Goal: Task Accomplishment & Management: Use online tool/utility

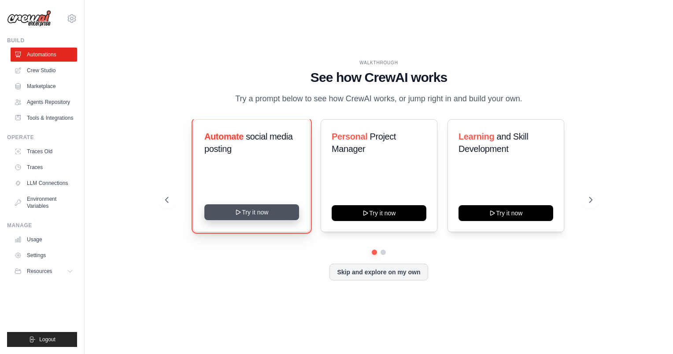
click at [261, 213] on button "Try it now" at bounding box center [251, 212] width 95 height 16
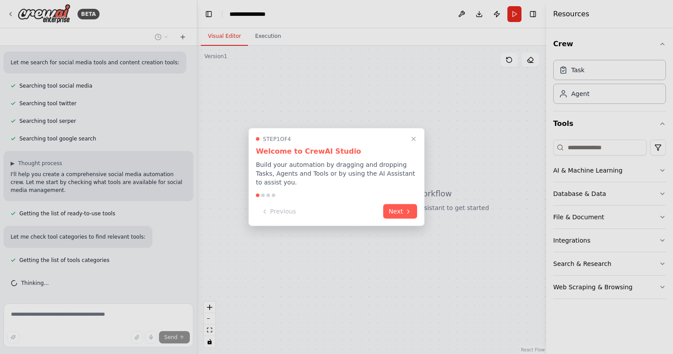
scroll to position [147, 0]
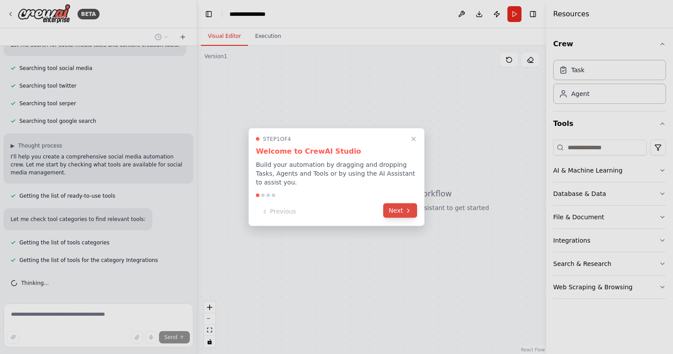
click at [405, 208] on icon at bounding box center [408, 210] width 7 height 7
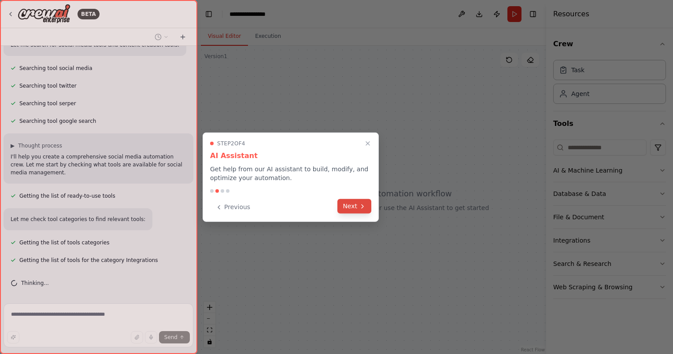
scroll to position [164, 0]
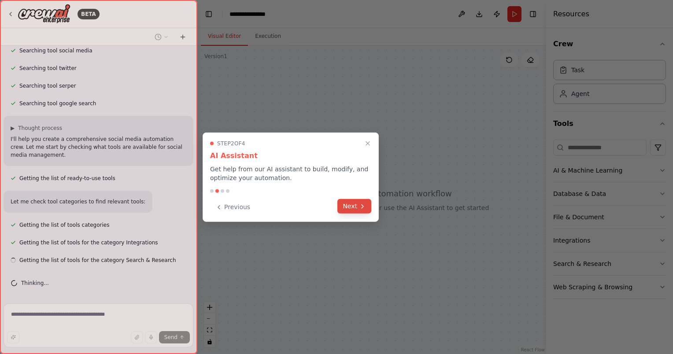
click at [357, 211] on button "Next" at bounding box center [354, 206] width 34 height 15
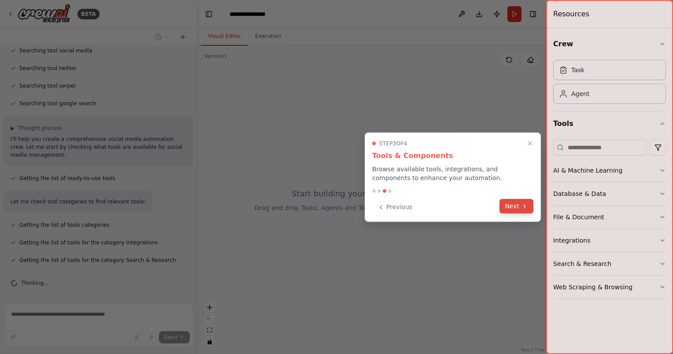
click at [511, 207] on button "Next" at bounding box center [516, 206] width 34 height 15
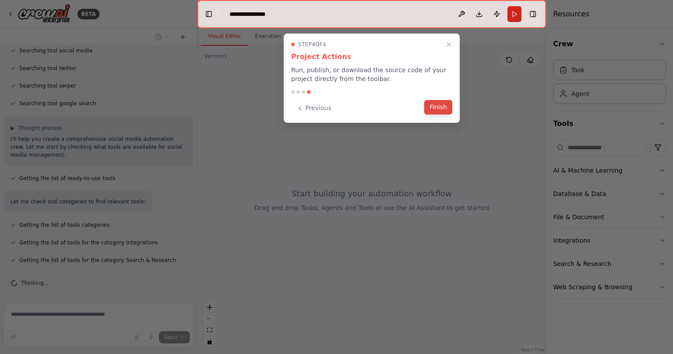
click at [439, 106] on button "Finish" at bounding box center [438, 107] width 28 height 15
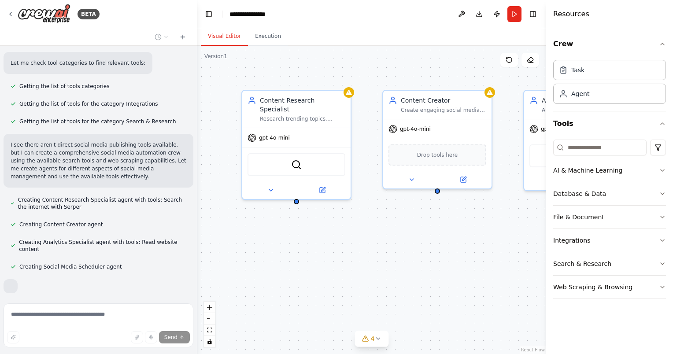
scroll to position [349, 0]
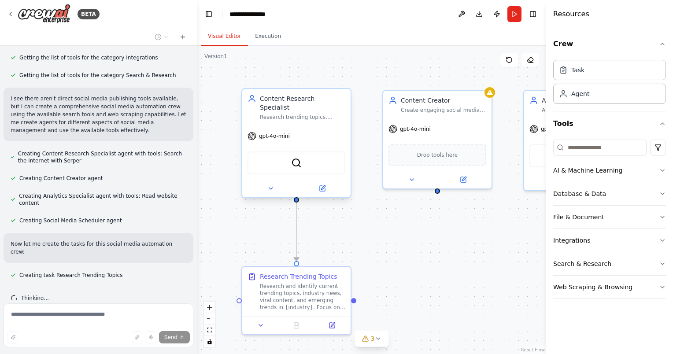
click at [291, 126] on div "gpt-4o-mini" at bounding box center [296, 135] width 108 height 19
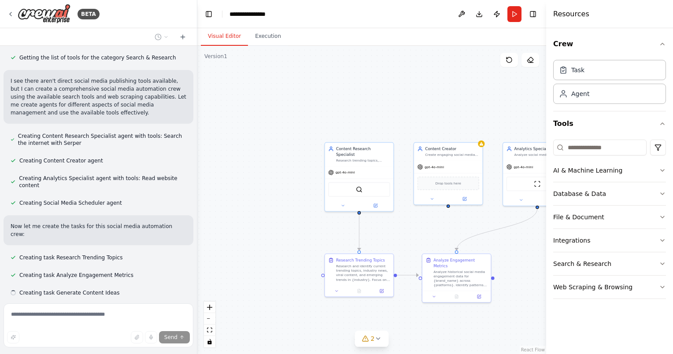
scroll to position [384, 0]
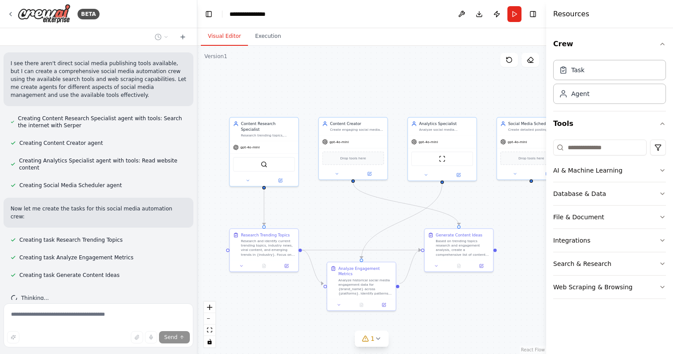
drag, startPoint x: 467, startPoint y: 232, endPoint x: 372, endPoint y: 207, distance: 98.4
click at [372, 207] on div ".deletable-edge-delete-btn { width: 20px; height: 20px; border: 0px solid #ffff…" at bounding box center [371, 200] width 349 height 308
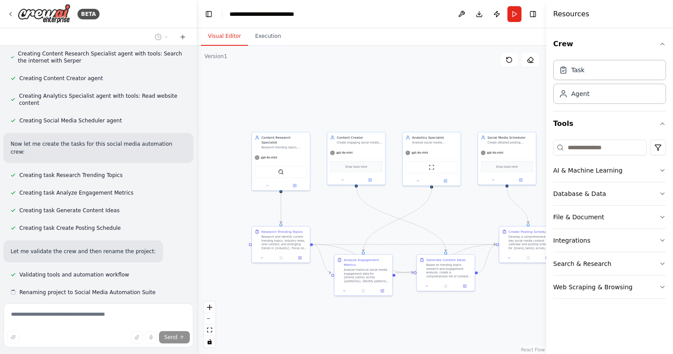
scroll to position [467, 0]
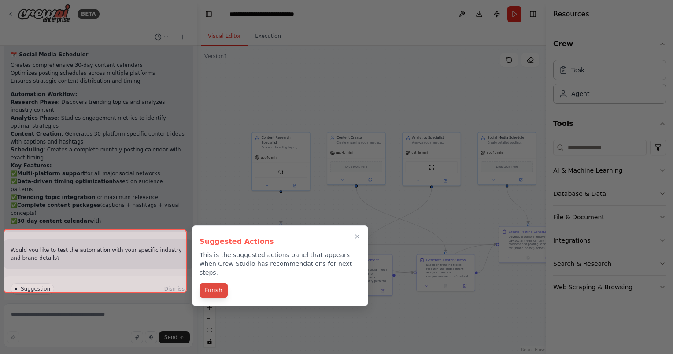
click at [216, 284] on button "Finish" at bounding box center [213, 290] width 28 height 15
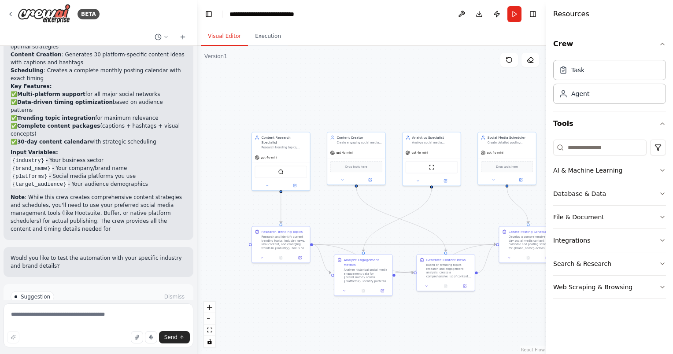
scroll to position [967, 0]
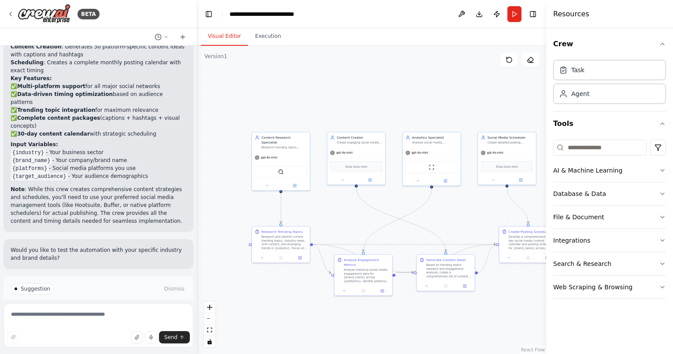
click at [108, 323] on span "Run Automation" at bounding box center [102, 326] width 43 height 7
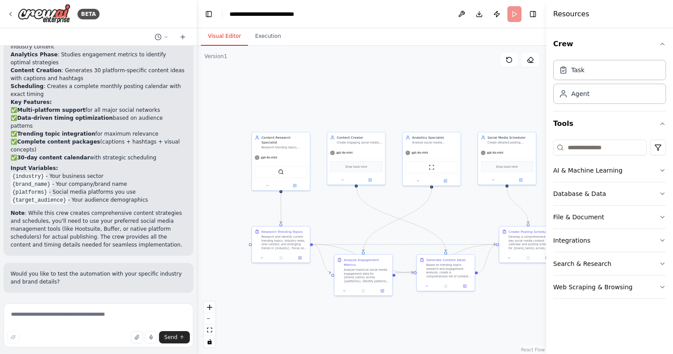
scroll to position [895, 0]
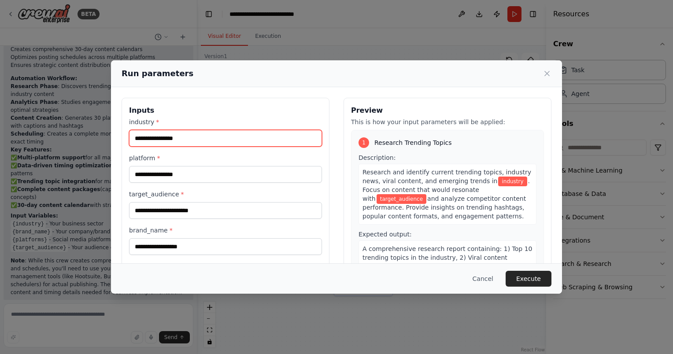
click at [244, 139] on input "industry *" at bounding box center [225, 138] width 193 height 17
type input "**"
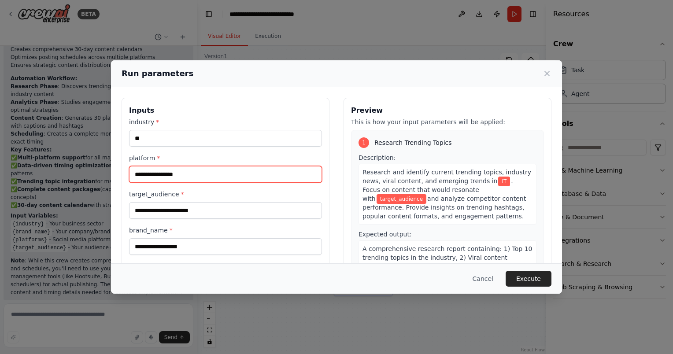
click at [176, 171] on input "platform *" at bounding box center [225, 174] width 193 height 17
click at [174, 176] on input "platform *" at bounding box center [225, 174] width 193 height 17
type input "********"
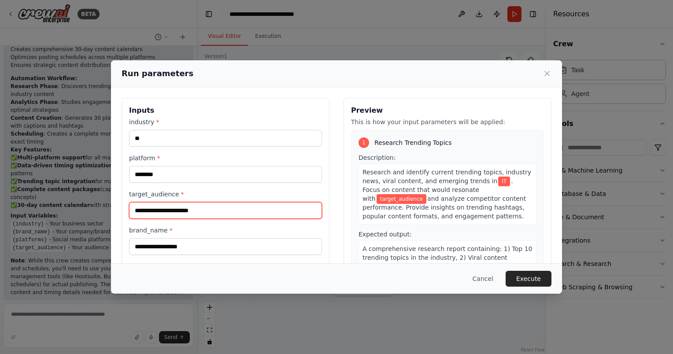
click at [181, 210] on input "target_audience *" at bounding box center [225, 210] width 193 height 17
type input "********"
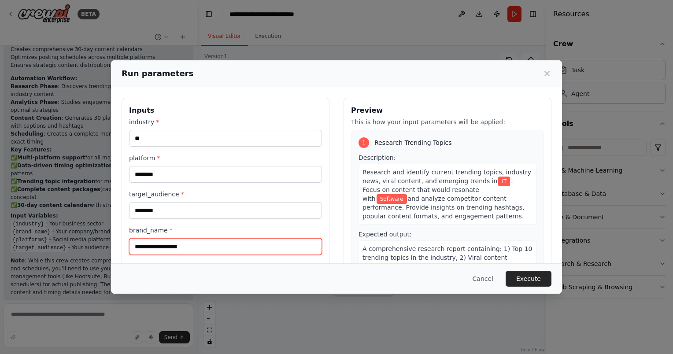
click at [177, 249] on input "brand_name *" at bounding box center [225, 246] width 193 height 17
type input "**********"
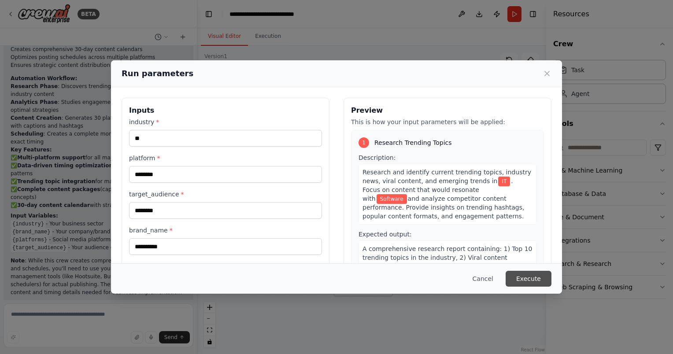
click at [541, 277] on button "Execute" at bounding box center [529, 279] width 46 height 16
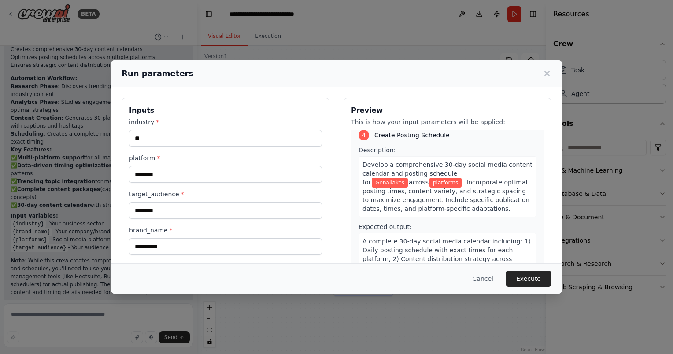
scroll to position [56, 0]
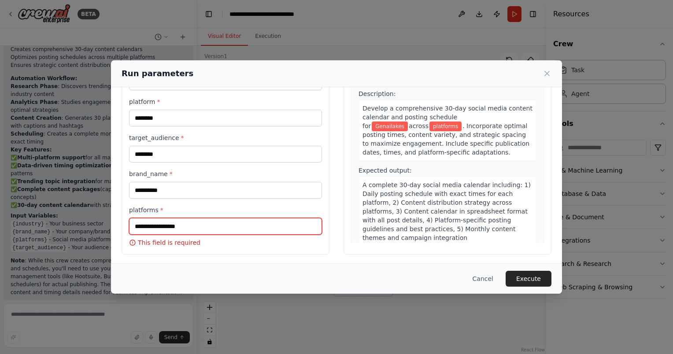
click at [201, 229] on input "platforms *" at bounding box center [225, 226] width 193 height 17
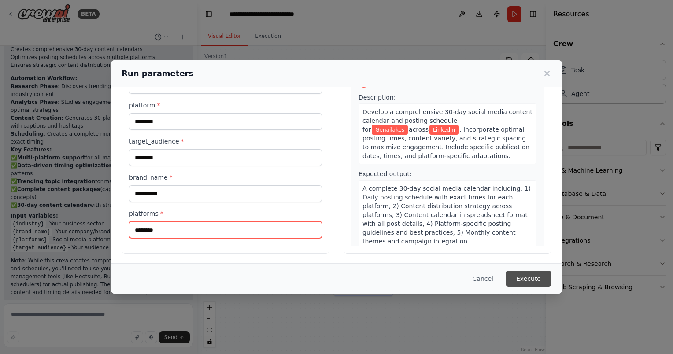
type input "********"
click at [537, 282] on button "Execute" at bounding box center [529, 279] width 46 height 16
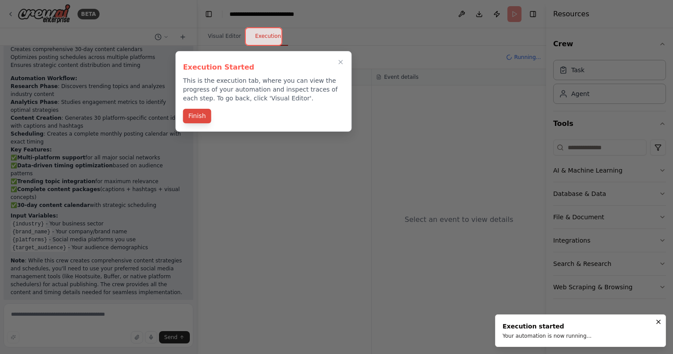
click at [201, 115] on button "Finish" at bounding box center [197, 116] width 28 height 15
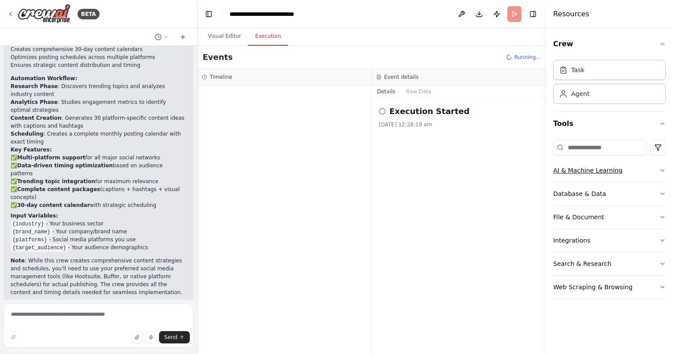
click at [660, 172] on icon "button" at bounding box center [662, 170] width 7 height 7
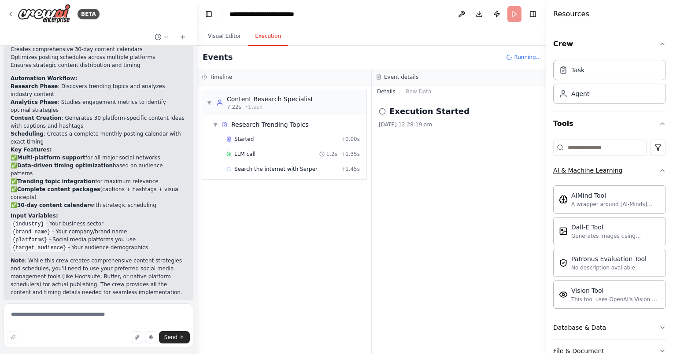
click at [660, 172] on div "Crew Task Agent Tools AI & Machine Learning AIMind Tool A wrapper around [AI-Mi…" at bounding box center [609, 191] width 127 height 326
click at [659, 171] on icon "button" at bounding box center [662, 170] width 7 height 7
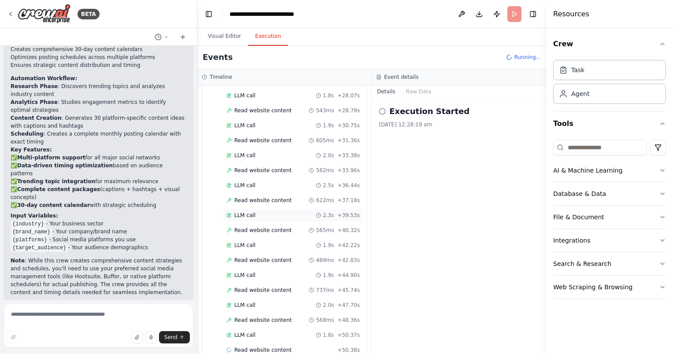
scroll to position [565, 0]
click at [413, 93] on button "Raw Data" at bounding box center [419, 91] width 36 height 12
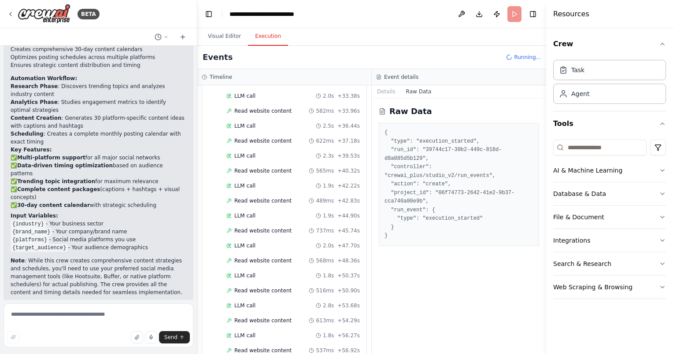
scroll to position [0, 0]
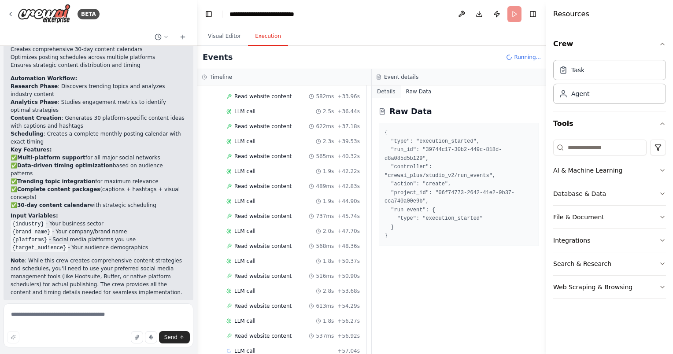
click at [386, 90] on button "Details" at bounding box center [386, 91] width 29 height 12
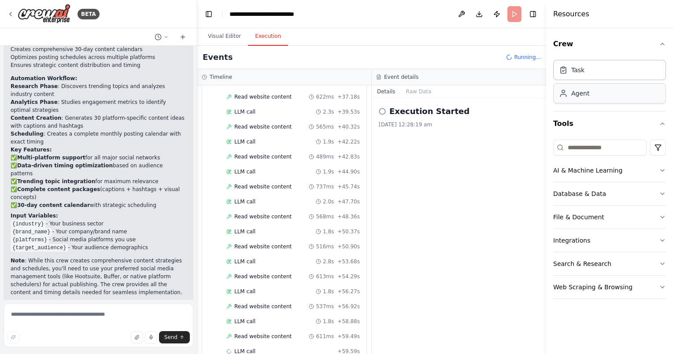
click at [584, 97] on div "Agent" at bounding box center [580, 93] width 18 height 9
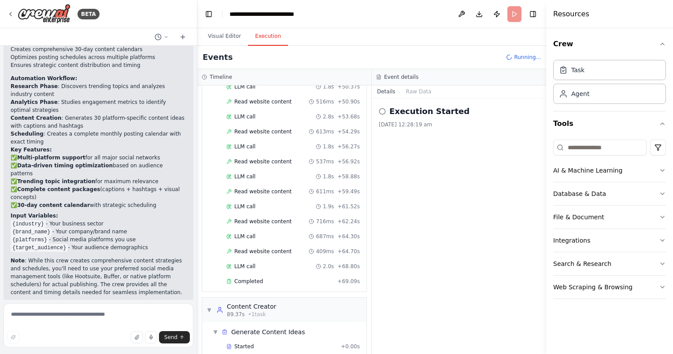
click at [381, 111] on icon at bounding box center [382, 111] width 7 height 7
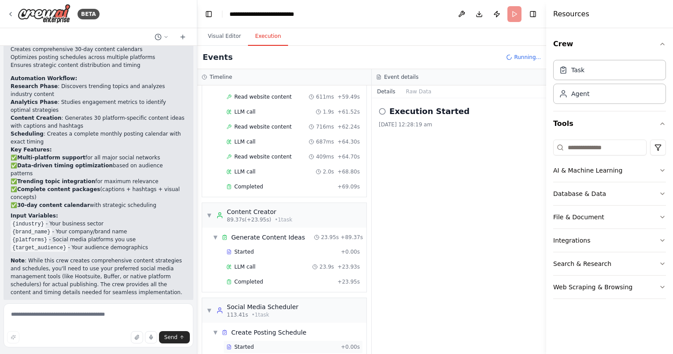
click at [251, 343] on div "Started" at bounding box center [281, 346] width 111 height 7
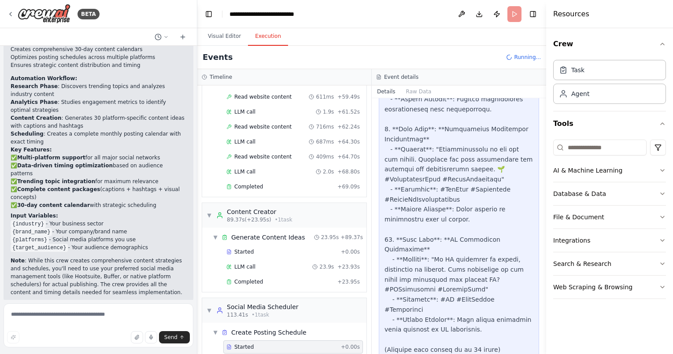
scroll to position [2478, 0]
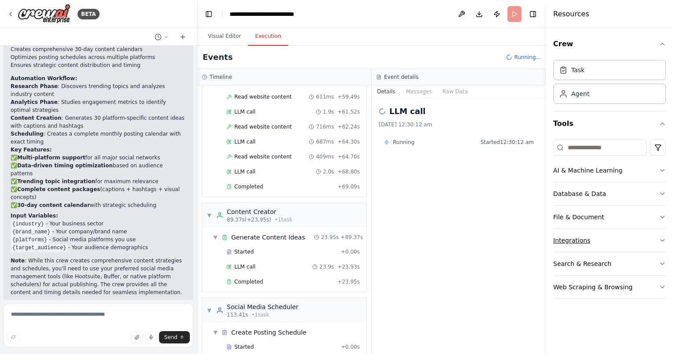
click at [591, 240] on button "Integrations" at bounding box center [609, 240] width 113 height 23
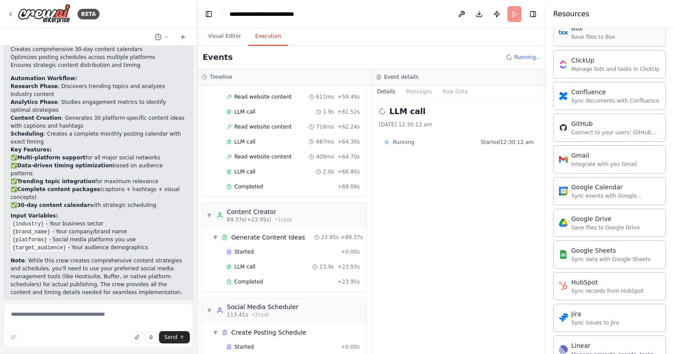
scroll to position [269, 0]
click at [604, 162] on div "Integrate with you Gmail" at bounding box center [604, 163] width 66 height 7
click at [581, 162] on div "Integrate with you Gmail" at bounding box center [604, 163] width 66 height 7
click at [517, 57] on span "Running..." at bounding box center [527, 57] width 27 height 7
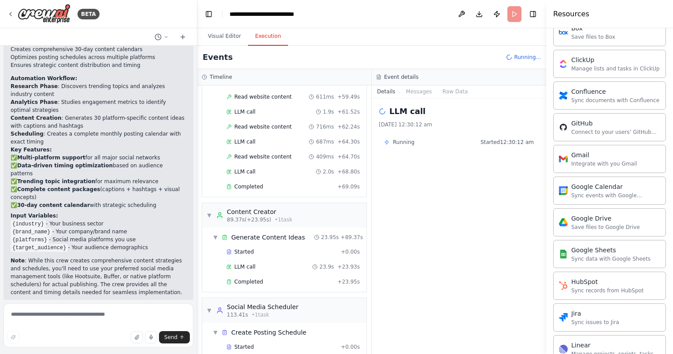
click at [514, 8] on header "**********" at bounding box center [371, 14] width 349 height 28
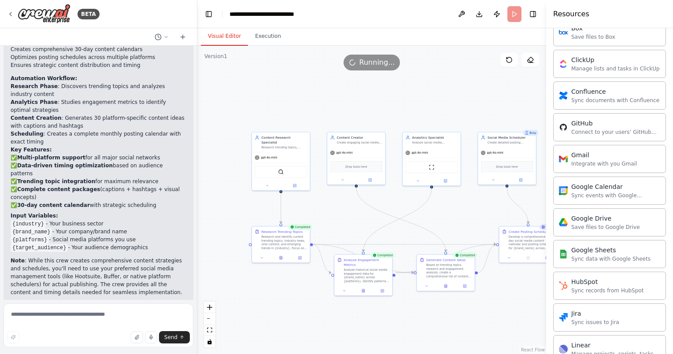
click at [235, 39] on button "Visual Editor" at bounding box center [224, 36] width 47 height 18
click at [514, 15] on header "**********" at bounding box center [371, 14] width 349 height 28
click at [538, 15] on button "Toggle Right Sidebar" at bounding box center [533, 14] width 12 height 12
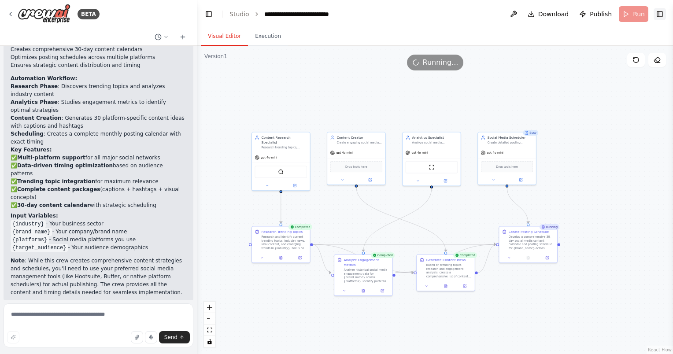
click at [659, 14] on button "Toggle Right Sidebar" at bounding box center [659, 14] width 12 height 12
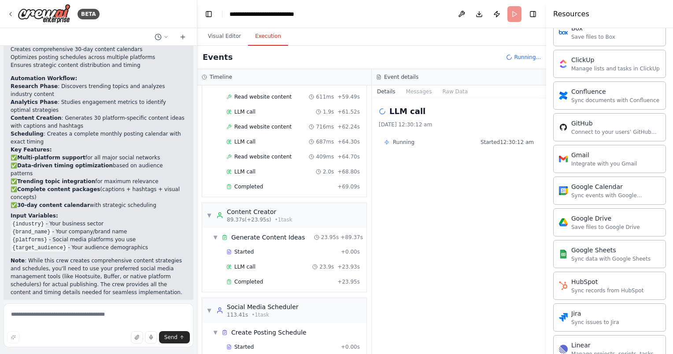
click at [268, 37] on button "Execution" at bounding box center [268, 36] width 40 height 18
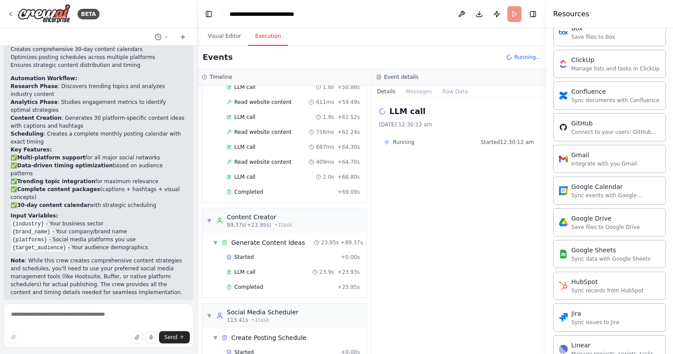
scroll to position [902, 0]
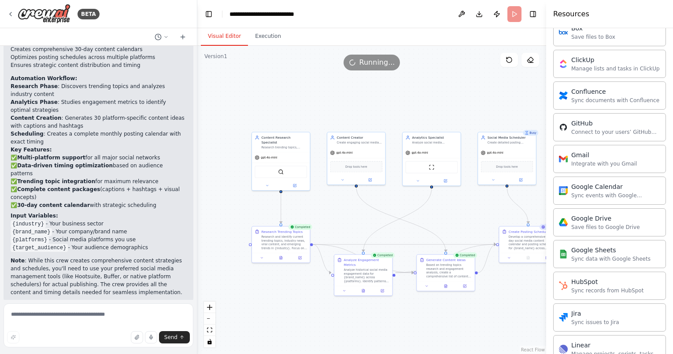
click at [227, 38] on button "Visual Editor" at bounding box center [224, 36] width 47 height 18
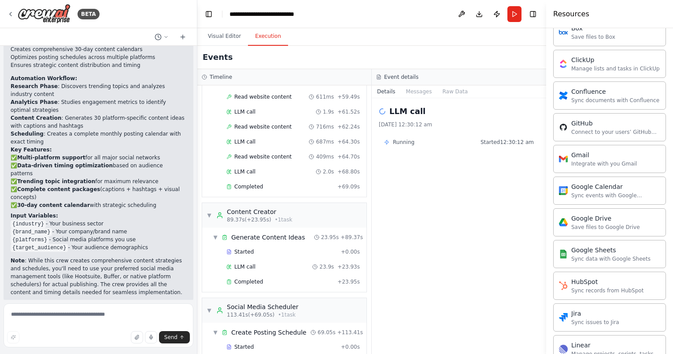
click at [268, 43] on button "Execution" at bounding box center [268, 36] width 40 height 18
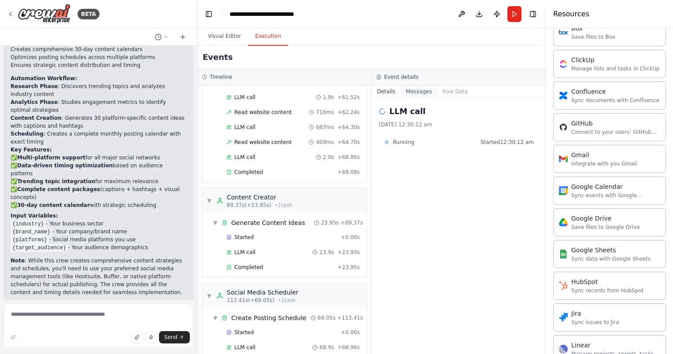
click at [416, 95] on button "Messages" at bounding box center [419, 91] width 37 height 12
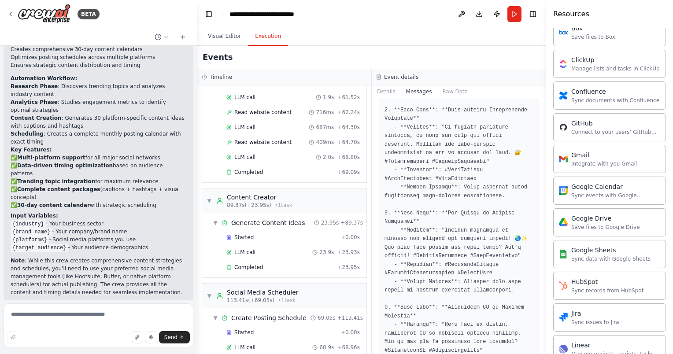
scroll to position [1458, 0]
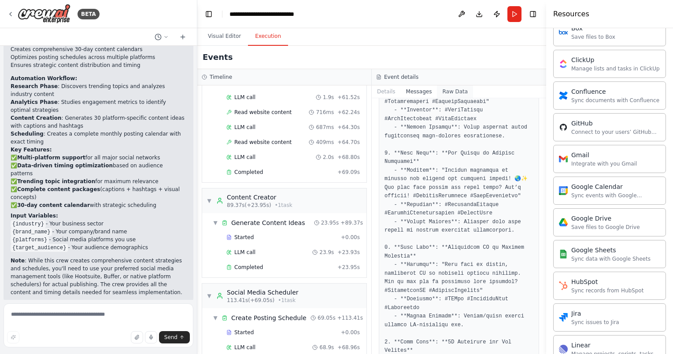
click at [450, 90] on button "Raw Data" at bounding box center [455, 91] width 36 height 12
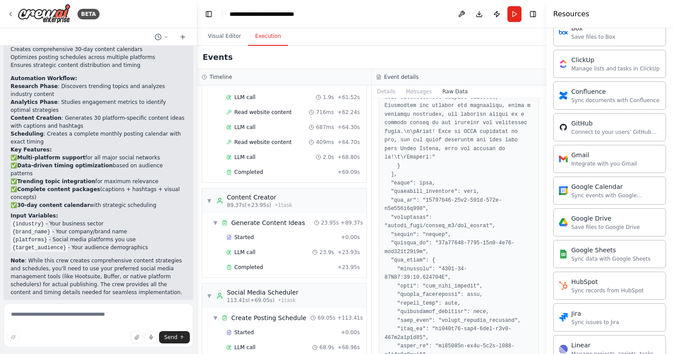
scroll to position [2193, 0]
click at [224, 40] on button "Visual Editor" at bounding box center [224, 36] width 47 height 18
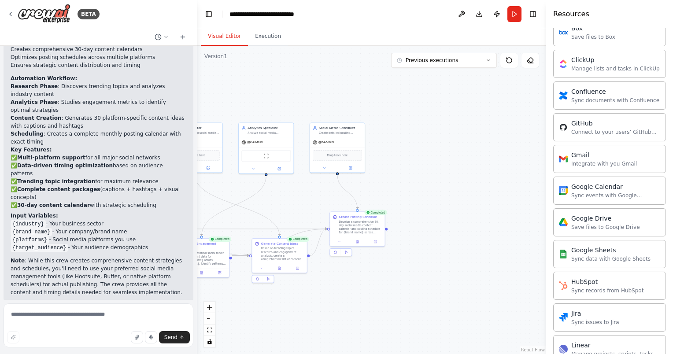
drag, startPoint x: 460, startPoint y: 204, endPoint x: 296, endPoint y: 188, distance: 165.0
click at [296, 188] on div ".deletable-edge-delete-btn { width: 20px; height: 20px; border: 0px solid #ffff…" at bounding box center [371, 200] width 349 height 308
click at [519, 162] on div "Integrate with you Gmail" at bounding box center [521, 163] width 66 height 7
click at [603, 161] on div "Integrate with you Gmail" at bounding box center [604, 163] width 66 height 7
click at [352, 227] on div "Develop a comprehensive 30-day social media content calendar and posting schedu…" at bounding box center [359, 225] width 43 height 14
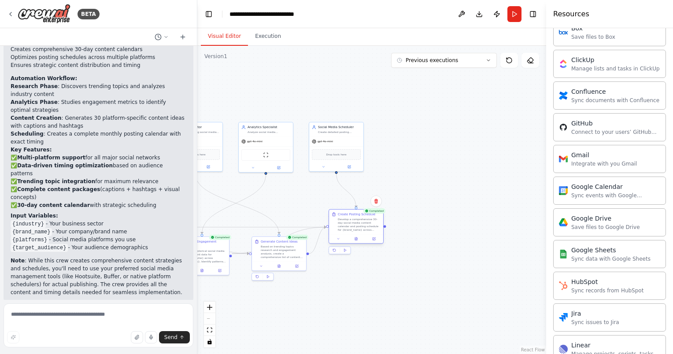
click at [352, 227] on div "Develop a comprehensive 30-day social media content calendar and posting schedu…" at bounding box center [359, 225] width 43 height 14
click at [421, 147] on div ".deletable-edge-delete-btn { width: 20px; height: 20px; border: 0px solid #ffff…" at bounding box center [371, 200] width 349 height 308
click at [489, 56] on button "Previous executions" at bounding box center [444, 60] width 106 height 15
click at [455, 149] on div ".deletable-edge-delete-btn { width: 20px; height: 20px; border: 0px solid #ffff…" at bounding box center [371, 200] width 349 height 308
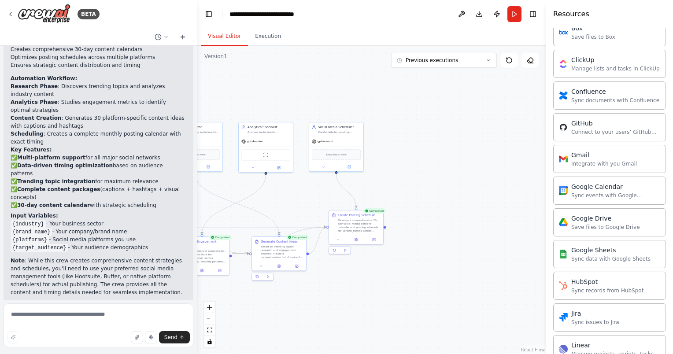
click at [183, 37] on icon at bounding box center [183, 37] width 0 height 4
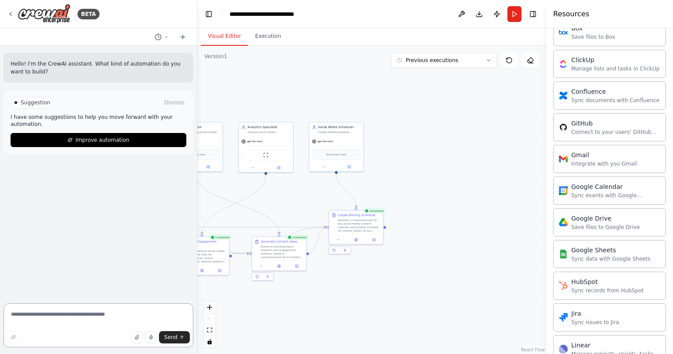
click at [68, 317] on textarea at bounding box center [99, 325] width 190 height 44
click at [322, 13] on icon "breadcrumb" at bounding box center [322, 14] width 7 height 7
click at [176, 101] on button "Dismiss" at bounding box center [174, 102] width 24 height 9
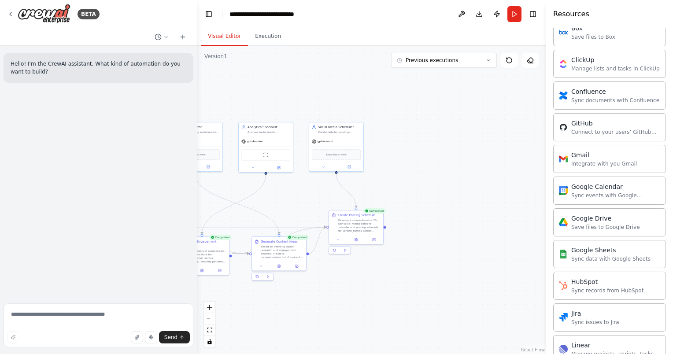
click at [120, 71] on p "Hello! I'm the CrewAI assistant. What kind of automation do you want to build?" at bounding box center [99, 68] width 176 height 16
click at [327, 227] on div at bounding box center [327, 226] width 3 height 3
click at [209, 342] on icon "toggle interactivity" at bounding box center [209, 341] width 5 height 5
click at [210, 303] on button "zoom in" at bounding box center [209, 307] width 11 height 11
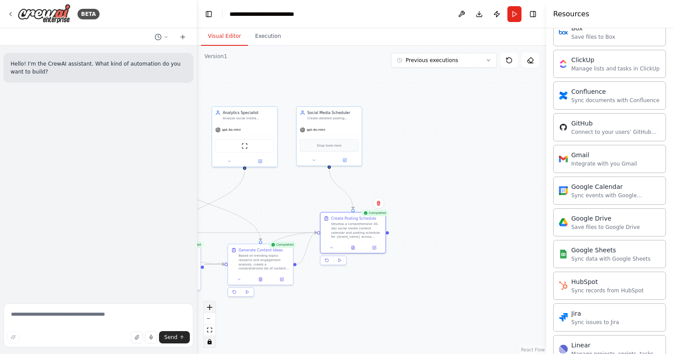
click at [210, 303] on button "zoom in" at bounding box center [209, 307] width 11 height 11
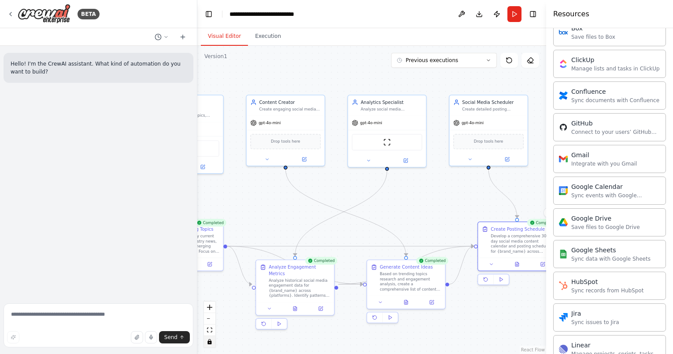
drag, startPoint x: 299, startPoint y: 201, endPoint x: 468, endPoint y: 208, distance: 168.4
click at [468, 208] on div ".deletable-edge-delete-btn { width: 20px; height: 20px; border: 0px solid #ffff…" at bounding box center [371, 200] width 349 height 308
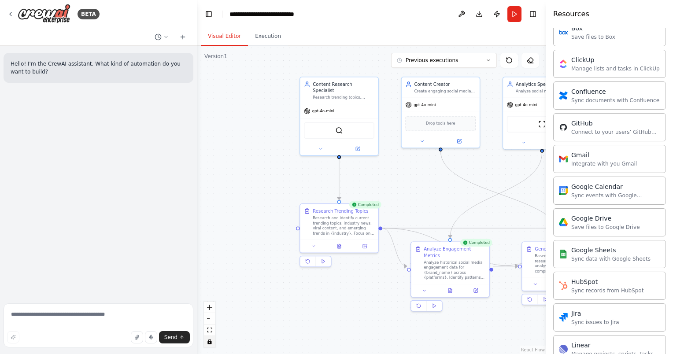
drag, startPoint x: 352, startPoint y: 220, endPoint x: 507, endPoint y: 202, distance: 155.6
click at [507, 202] on div ".deletable-edge-delete-btn { width: 20px; height: 20px; border: 0px solid #ffff…" at bounding box center [371, 200] width 349 height 308
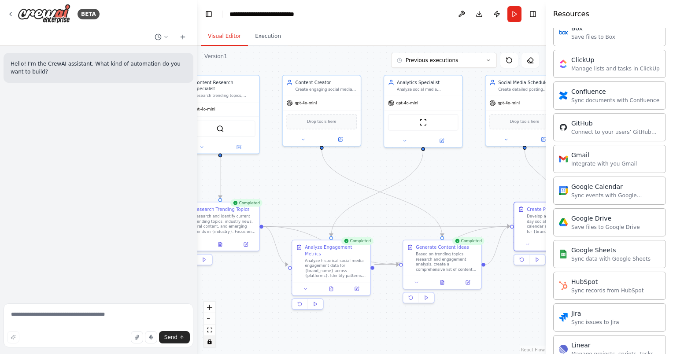
drag, startPoint x: 445, startPoint y: 194, endPoint x: 326, endPoint y: 192, distance: 118.9
click at [326, 192] on div ".deletable-edge-delete-btn { width: 20px; height: 20px; border: 0px solid #ffff…" at bounding box center [371, 200] width 349 height 308
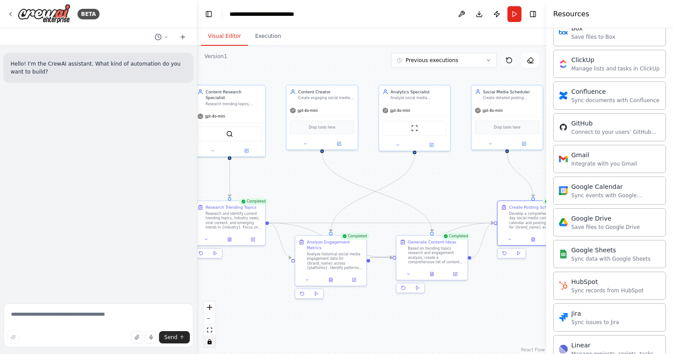
click at [511, 65] on button at bounding box center [509, 60] width 18 height 15
click at [325, 15] on icon "breadcrumb" at bounding box center [322, 14] width 7 height 7
click at [300, 15] on div "**********" at bounding box center [272, 14] width 86 height 9
click at [365, 181] on div ".deletable-edge-delete-btn { width: 20px; height: 20px; border: 0px solid #ffff…" at bounding box center [371, 200] width 349 height 308
click at [97, 323] on textarea at bounding box center [99, 325] width 190 height 44
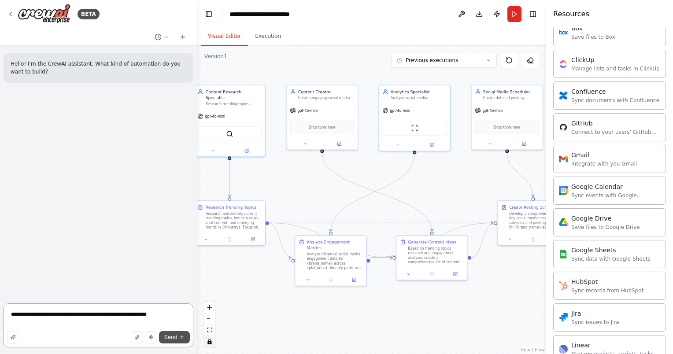
type textarea "**********"
click at [173, 336] on span "Send" at bounding box center [170, 337] width 13 height 7
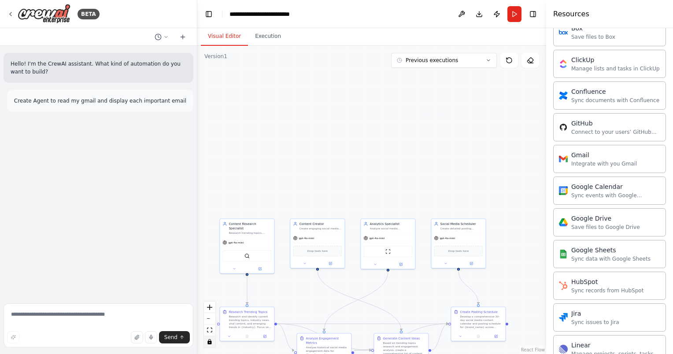
drag, startPoint x: 406, startPoint y: 187, endPoint x: 381, endPoint y: 298, distance: 113.7
click at [381, 298] on div ".deletable-edge-delete-btn { width: 20px; height: 20px; border: 0px solid #ffff…" at bounding box center [371, 200] width 349 height 308
click at [140, 74] on p "Hello! I'm the CrewAI assistant. What kind of automation do you want to build?" at bounding box center [99, 68] width 176 height 16
click at [92, 313] on textarea at bounding box center [99, 325] width 190 height 44
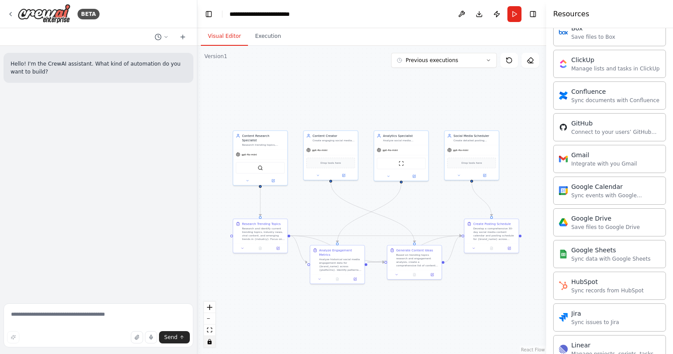
drag, startPoint x: 404, startPoint y: 204, endPoint x: 411, endPoint y: 114, distance: 90.5
click at [411, 114] on div ".deletable-edge-delete-btn { width: 20px; height: 20px; border: 0px solid #ffff…" at bounding box center [371, 200] width 349 height 308
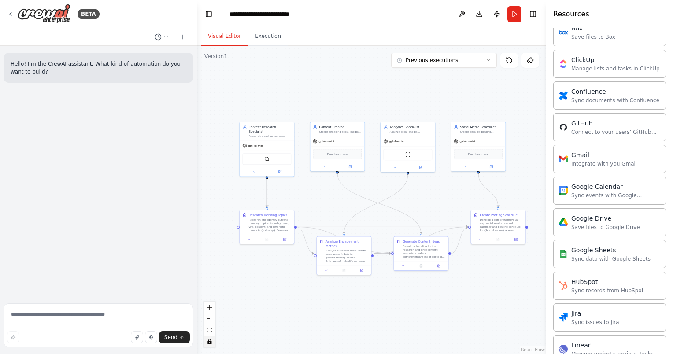
drag, startPoint x: 218, startPoint y: 109, endPoint x: 231, endPoint y: 103, distance: 14.8
click at [231, 103] on div ".deletable-edge-delete-btn { width: 20px; height: 20px; border: 0px solid #ffff…" at bounding box center [371, 200] width 349 height 308
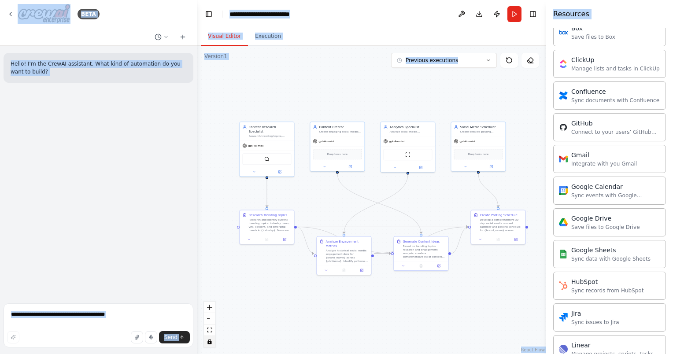
click at [377, 245] on div ".deletable-edge-delete-btn { width: 20px; height: 20px; border: 0px solid #ffff…" at bounding box center [371, 200] width 349 height 308
click at [329, 83] on div ".deletable-edge-delete-btn { width: 20px; height: 20px; border: 0px solid #ffff…" at bounding box center [371, 200] width 349 height 308
click at [140, 142] on div "Hello! I'm the CrewAI assistant. What kind of automation do you want to build?" at bounding box center [98, 173] width 197 height 254
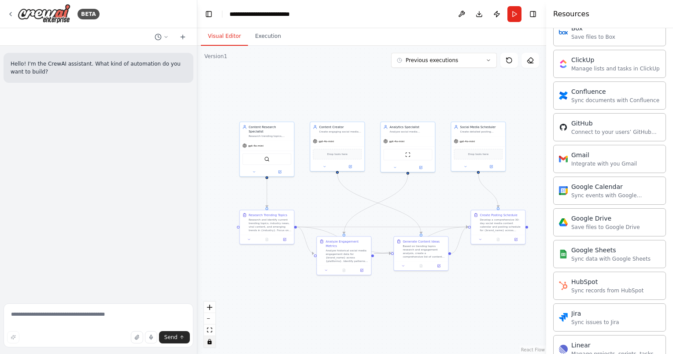
click at [304, 150] on div ".deletable-edge-delete-btn { width: 20px; height: 20px; border: 0px solid #ffff…" at bounding box center [371, 200] width 349 height 308
click at [339, 150] on div ".deletable-edge-delete-btn { width: 20px; height: 20px; border: 0px solid #ffff…" at bounding box center [371, 200] width 349 height 308
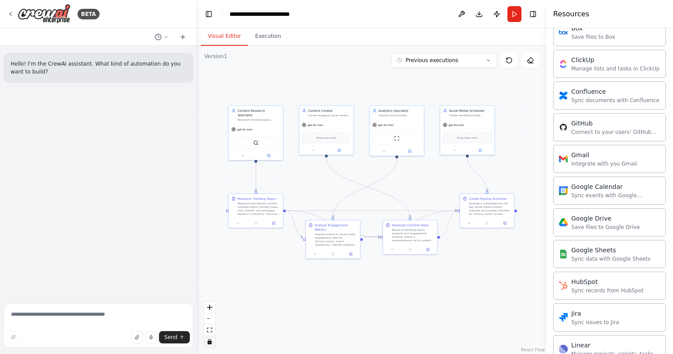
drag, startPoint x: 339, startPoint y: 150, endPoint x: 328, endPoint y: 133, distance: 19.7
click at [328, 133] on div ".deletable-edge-delete-btn { width: 20px; height: 20px; border: 0px solid #ffff…" at bounding box center [371, 200] width 349 height 308
click at [98, 312] on textarea at bounding box center [99, 325] width 190 height 44
click at [74, 64] on p "Hello! I'm the CrewAI assistant. What kind of automation do you want to build?" at bounding box center [99, 68] width 176 height 16
click at [183, 38] on icon at bounding box center [182, 36] width 7 height 7
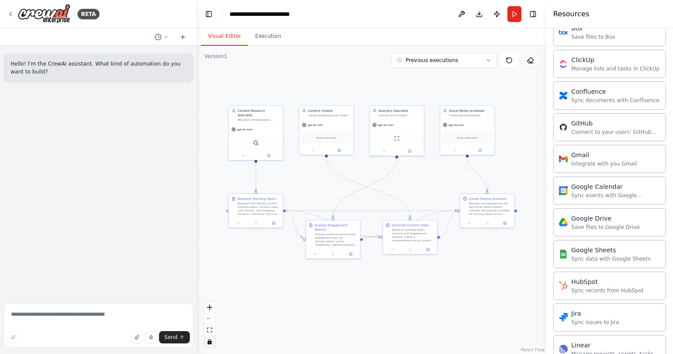
click at [529, 60] on icon at bounding box center [530, 60] width 7 height 7
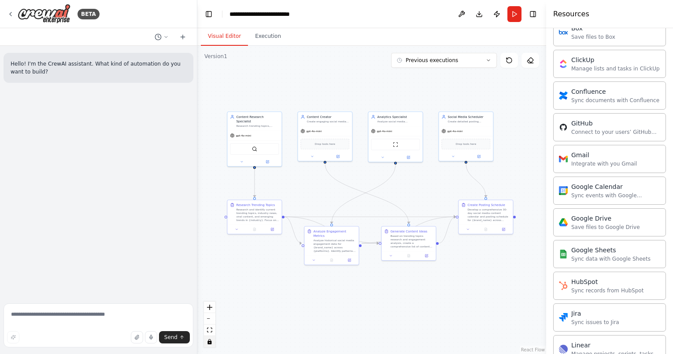
drag, startPoint x: 227, startPoint y: 107, endPoint x: 226, endPoint y: 114, distance: 6.3
click at [226, 114] on div ".deletable-edge-delete-btn { width: 20px; height: 20px; border: 0px solid #ffff…" at bounding box center [371, 200] width 349 height 308
click at [531, 62] on icon at bounding box center [530, 60] width 7 height 7
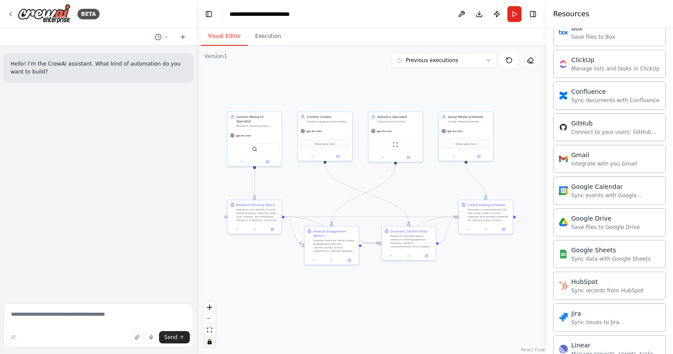
click at [531, 62] on icon at bounding box center [530, 60] width 7 height 7
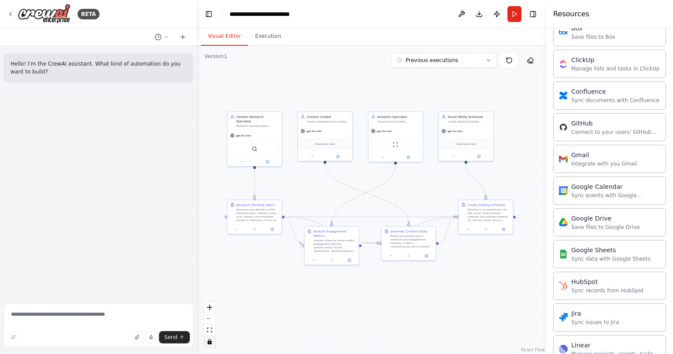
click at [531, 62] on icon at bounding box center [530, 60] width 7 height 7
click at [533, 58] on icon at bounding box center [530, 60] width 7 height 7
click at [481, 233] on div ".deletable-edge-delete-btn { width: 20px; height: 20px; border: 0px solid #ffff…" at bounding box center [371, 200] width 349 height 308
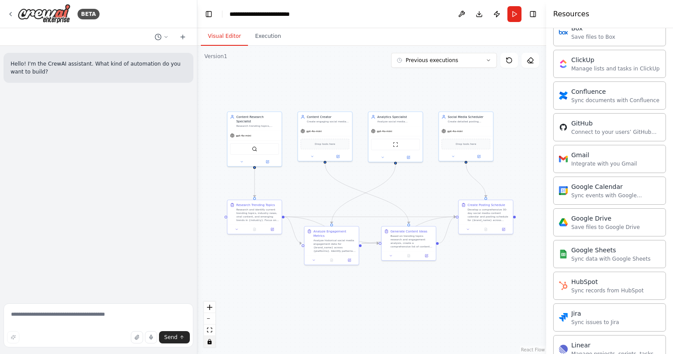
click at [481, 233] on div ".deletable-edge-delete-btn { width: 20px; height: 20px; border: 0px solid #ffff…" at bounding box center [371, 200] width 349 height 308
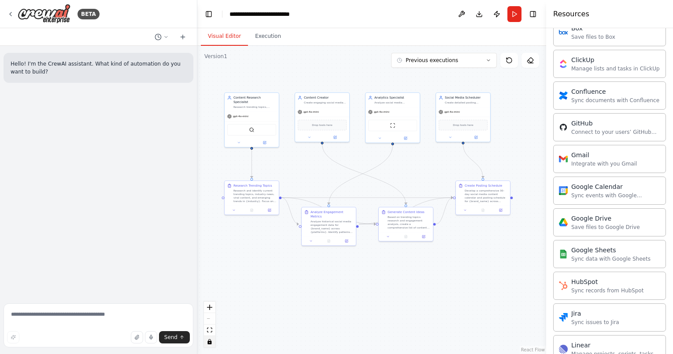
click at [260, 123] on div ".deletable-edge-delete-btn { width: 20px; height: 20px; border: 0px solid #ffff…" at bounding box center [371, 200] width 349 height 308
click at [262, 74] on div ".deletable-edge-delete-btn { width: 20px; height: 20px; border: 0px solid #ffff…" at bounding box center [371, 200] width 349 height 308
click at [276, 112] on div ".deletable-edge-delete-btn { width: 20px; height: 20px; border: 0px solid #ffff…" at bounding box center [371, 200] width 349 height 308
click at [473, 121] on div ".deletable-edge-delete-btn { width: 20px; height: 20px; border: 0px solid #ffff…" at bounding box center [371, 200] width 349 height 308
click at [528, 62] on icon at bounding box center [530, 60] width 6 height 5
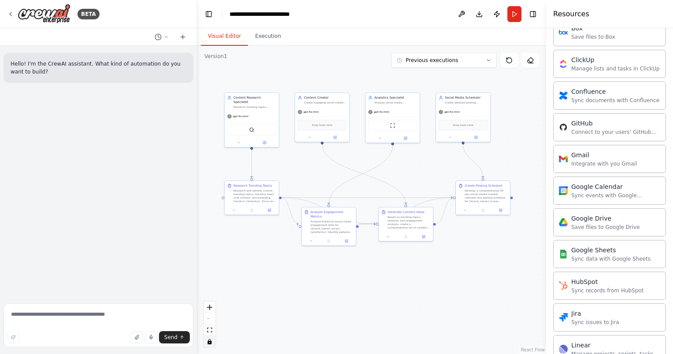
click at [473, 115] on div ".deletable-edge-delete-btn { width: 20px; height: 20px; border: 0px solid #ffff…" at bounding box center [371, 200] width 349 height 308
drag, startPoint x: 473, startPoint y: 115, endPoint x: 430, endPoint y: 258, distance: 148.9
click at [430, 258] on div ".deletable-edge-delete-btn { width: 20px; height: 20px; border: 0px solid #ffff…" at bounding box center [371, 200] width 349 height 308
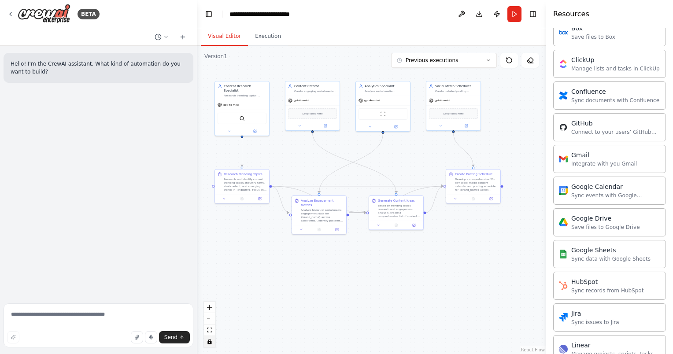
drag, startPoint x: 469, startPoint y: 244, endPoint x: 473, endPoint y: 246, distance: 5.2
click at [473, 246] on div ".deletable-edge-delete-btn { width: 20px; height: 20px; border: 0px solid #ffff…" at bounding box center [371, 200] width 349 height 308
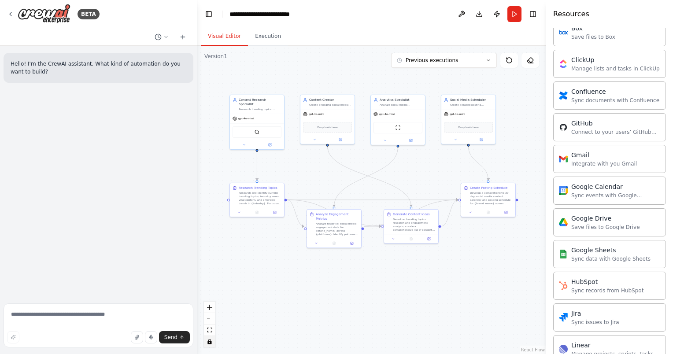
click at [429, 236] on div ".deletable-edge-delete-btn { width: 20px; height: 20px; border: 0px solid #ffff…" at bounding box center [371, 200] width 349 height 308
click at [336, 227] on div ".deletable-edge-delete-btn { width: 20px; height: 20px; border: 0px solid #ffff…" at bounding box center [371, 200] width 349 height 308
click at [253, 124] on div ".deletable-edge-delete-btn { width: 20px; height: 20px; border: 0px solid #ffff…" at bounding box center [371, 200] width 349 height 308
click at [102, 310] on textarea at bounding box center [99, 325] width 190 height 44
type textarea "*"
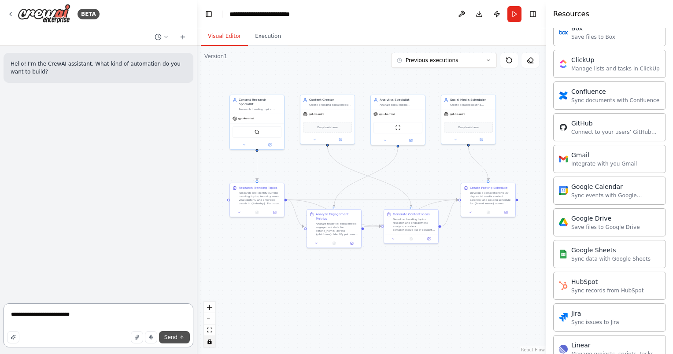
type textarea "**********"
click at [173, 336] on span "Send" at bounding box center [170, 337] width 13 height 7
click at [381, 192] on div ".deletable-edge-delete-btn { width: 20px; height: 20px; border: 0px solid #ffff…" at bounding box center [371, 200] width 349 height 308
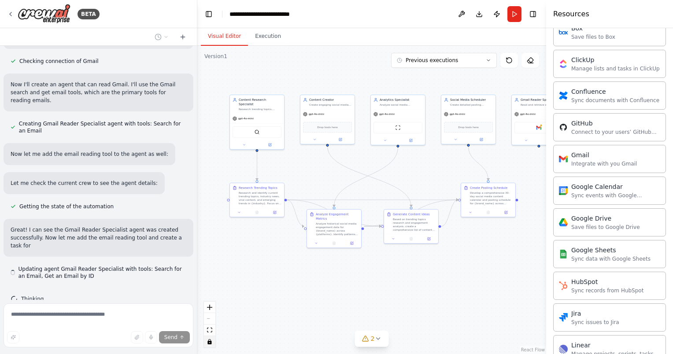
scroll to position [298, 0]
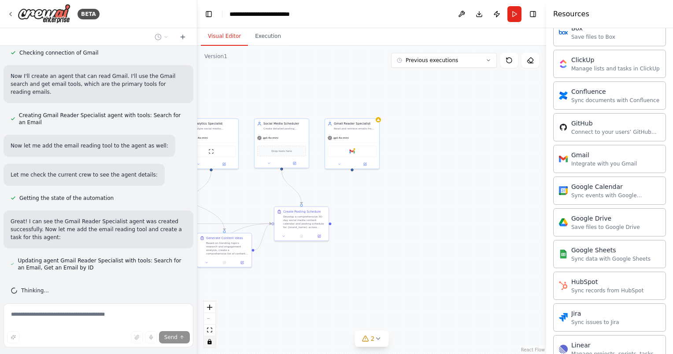
drag, startPoint x: 515, startPoint y: 151, endPoint x: 328, endPoint y: 174, distance: 188.2
click at [328, 174] on div ".deletable-edge-delete-btn { width: 20px; height: 20px; border: 0px solid #ffff…" at bounding box center [371, 200] width 349 height 308
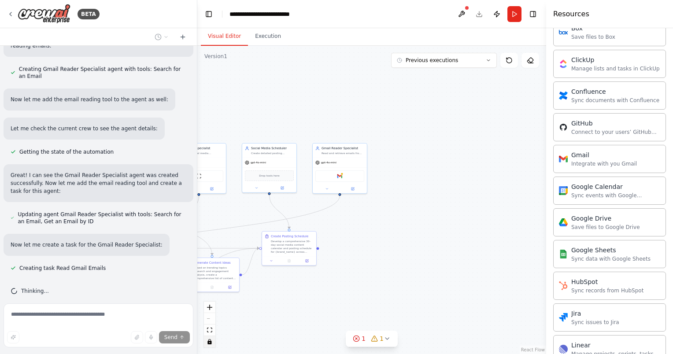
drag, startPoint x: 412, startPoint y: 197, endPoint x: 400, endPoint y: 222, distance: 27.6
click at [400, 222] on div ".deletable-edge-delete-btn { width: 20px; height: 20px; border: 0px solid #ffff…" at bounding box center [371, 200] width 349 height 308
drag, startPoint x: 340, startPoint y: 197, endPoint x: 432, endPoint y: 160, distance: 99.4
click at [432, 160] on div ".deletable-edge-delete-btn { width: 20px; height: 20px; border: 0px solid #ffff…" at bounding box center [371, 200] width 349 height 308
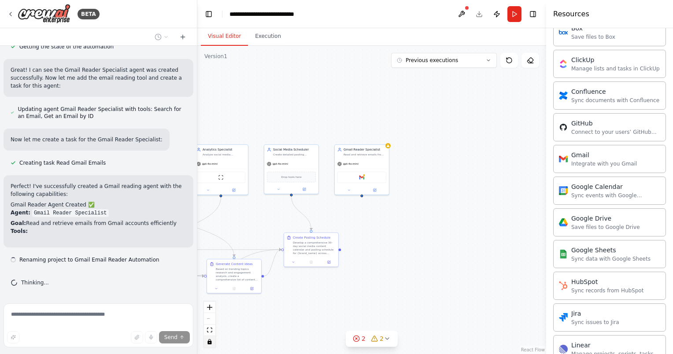
drag, startPoint x: 368, startPoint y: 145, endPoint x: 389, endPoint y: 146, distance: 21.6
click at [389, 146] on div ".deletable-edge-delete-btn { width: 20px; height: 20px; border: 0px solid #ffff…" at bounding box center [371, 200] width 349 height 308
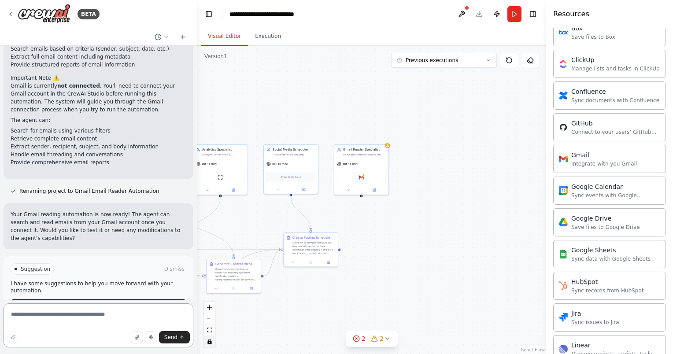
scroll to position [682, 0]
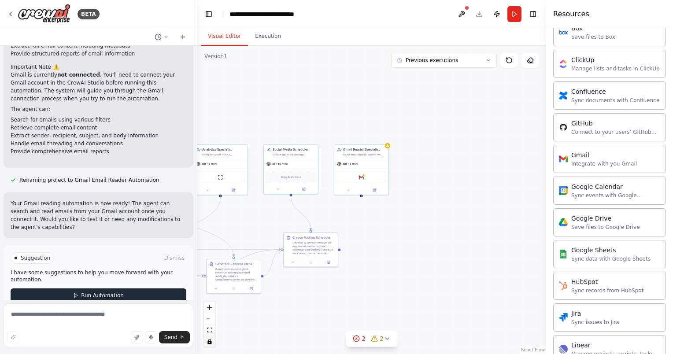
click at [110, 292] on span "Run Automation" at bounding box center [102, 295] width 43 height 7
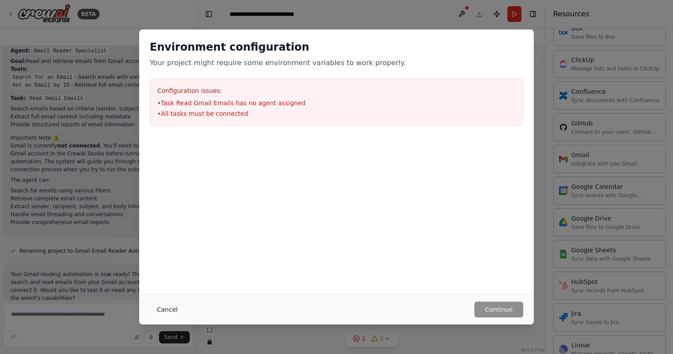
click at [164, 309] on button "Cancel" at bounding box center [167, 310] width 35 height 16
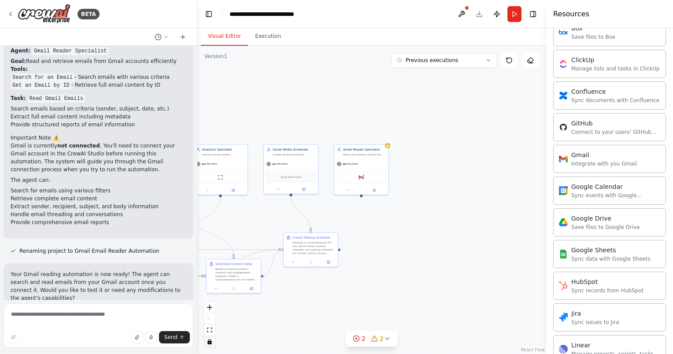
click at [369, 174] on div ".deletable-edge-delete-btn { width: 20px; height: 20px; border: 0px solid #ffff…" at bounding box center [371, 200] width 349 height 308
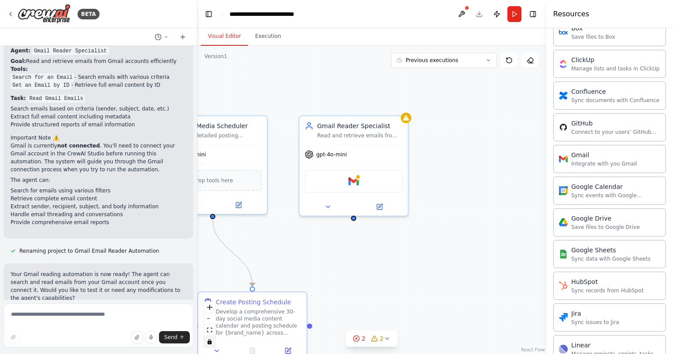
click at [382, 208] on div ".deletable-edge-delete-btn { width: 20px; height: 20px; border: 0px solid #ffff…" at bounding box center [371, 200] width 349 height 308
click at [328, 208] on div ".deletable-edge-delete-btn { width: 20px; height: 20px; border: 0px solid #ffff…" at bounding box center [371, 200] width 349 height 308
drag, startPoint x: 378, startPoint y: 163, endPoint x: 349, endPoint y: 264, distance: 104.5
click at [349, 264] on div ".deletable-edge-delete-btn { width: 20px; height: 20px; border: 0px solid #ffff…" at bounding box center [371, 200] width 349 height 308
click at [357, 196] on div ".deletable-edge-delete-btn { width: 20px; height: 20px; border: 0px solid #ffff…" at bounding box center [371, 200] width 349 height 308
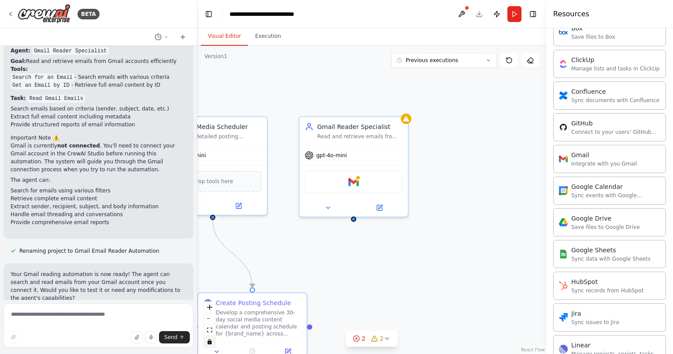
click at [354, 221] on div ".deletable-edge-delete-btn { width: 20px; height: 20px; border: 0px solid #ffff…" at bounding box center [371, 200] width 349 height 308
click at [405, 122] on div ".deletable-edge-delete-btn { width: 20px; height: 20px; border: 0px solid #ffff…" at bounding box center [371, 200] width 349 height 308
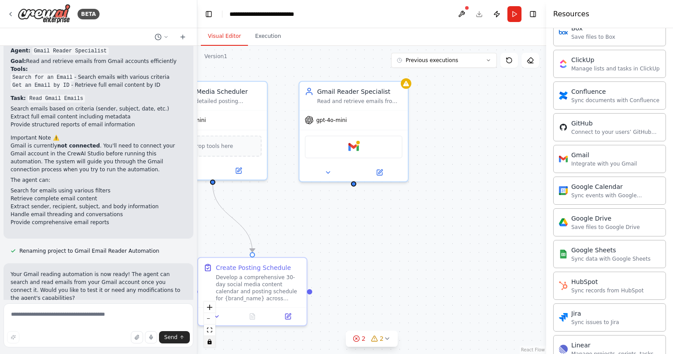
drag, startPoint x: 352, startPoint y: 222, endPoint x: 352, endPoint y: 187, distance: 35.2
click at [352, 187] on div ".deletable-edge-delete-btn { width: 20px; height: 20px; border: 0px solid #ffff…" at bounding box center [371, 200] width 349 height 308
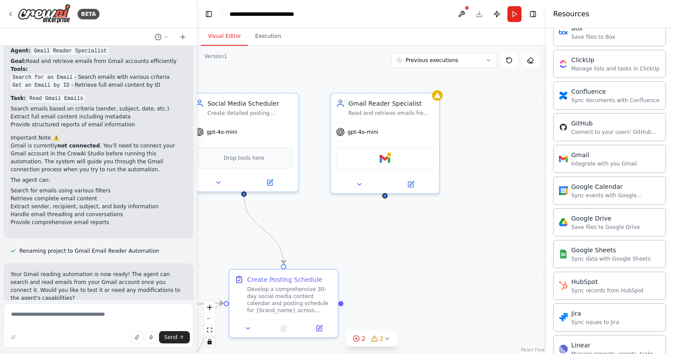
drag, startPoint x: 352, startPoint y: 189, endPoint x: 384, endPoint y: 200, distance: 33.3
click at [384, 200] on div ".deletable-edge-delete-btn { width: 20px; height: 20px; border: 0px solid #ffff…" at bounding box center [371, 200] width 349 height 308
click at [465, 14] on button at bounding box center [461, 14] width 14 height 16
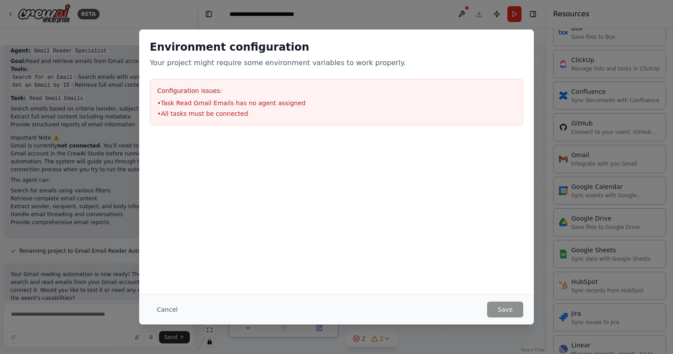
drag, startPoint x: 384, startPoint y: 199, endPoint x: 384, endPoint y: 208, distance: 8.8
click at [384, 208] on div at bounding box center [336, 180] width 395 height 88
click at [170, 308] on button "Cancel" at bounding box center [167, 310] width 35 height 16
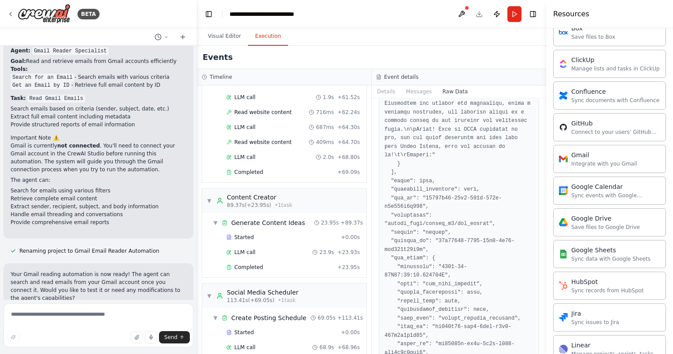
click at [266, 42] on button "Execution" at bounding box center [268, 36] width 40 height 18
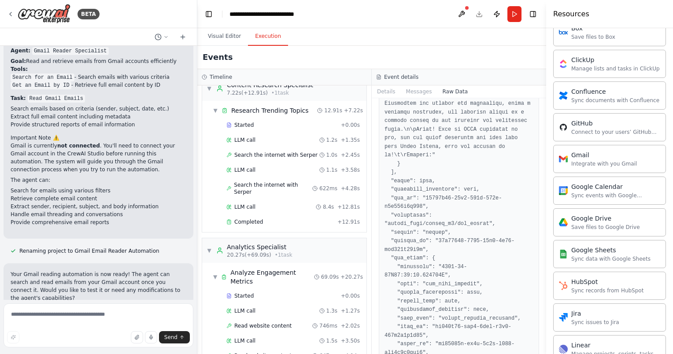
scroll to position [0, 0]
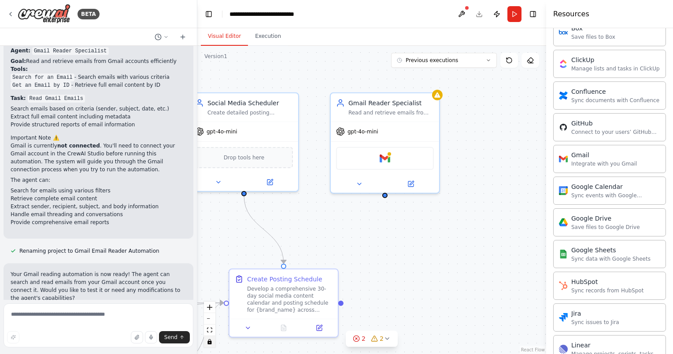
click at [218, 37] on button "Visual Editor" at bounding box center [224, 36] width 47 height 18
click at [387, 151] on div ".deletable-edge-delete-btn { width: 20px; height: 20px; border: 0px solid #ffff…" at bounding box center [371, 200] width 349 height 308
drag, startPoint x: 387, startPoint y: 151, endPoint x: 369, endPoint y: 256, distance: 107.3
click at [369, 256] on div ".deletable-edge-delete-btn { width: 20px; height: 20px; border: 0px solid #ffff…" at bounding box center [371, 200] width 349 height 308
click at [360, 185] on div ".deletable-edge-delete-btn { width: 20px; height: 20px; border: 0px solid #ffff…" at bounding box center [371, 200] width 349 height 308
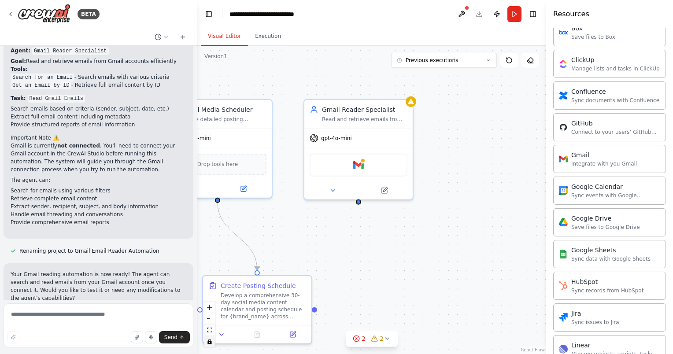
drag, startPoint x: 369, startPoint y: 170, endPoint x: 342, endPoint y: 176, distance: 27.5
click at [342, 176] on div ".deletable-edge-delete-btn { width: 20px; height: 20px; border: 0px solid #ffff…" at bounding box center [371, 200] width 349 height 308
click at [386, 191] on div ".deletable-edge-delete-btn { width: 20px; height: 20px; border: 0px solid #ffff…" at bounding box center [371, 200] width 349 height 308
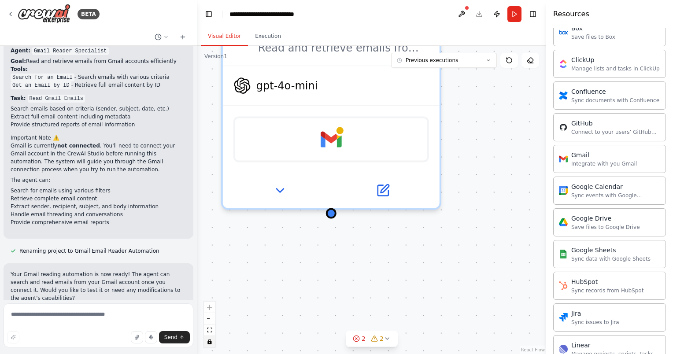
click at [386, 191] on div ".deletable-edge-delete-btn { width: 20px; height: 20px; border: 0px solid #ffff…" at bounding box center [371, 200] width 349 height 308
click at [473, 190] on div ".deletable-edge-delete-btn { width: 20px; height: 20px; border: 0px solid #ffff…" at bounding box center [371, 200] width 349 height 308
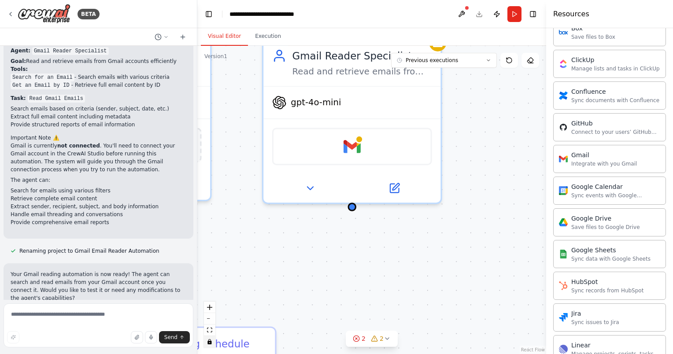
click at [446, 178] on div ".deletable-edge-delete-btn { width: 20px; height: 20px; border: 0px solid #ffff…" at bounding box center [371, 200] width 349 height 308
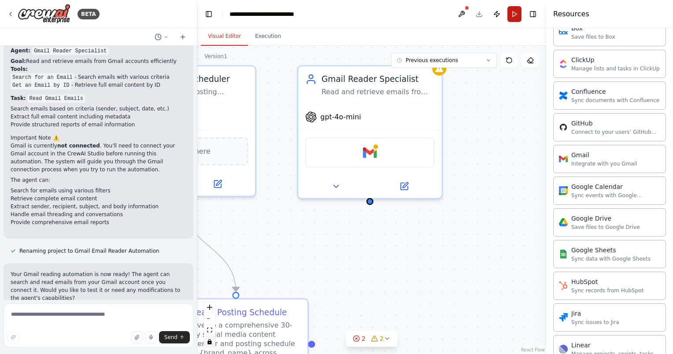
click at [513, 12] on button "Run" at bounding box center [514, 14] width 14 height 16
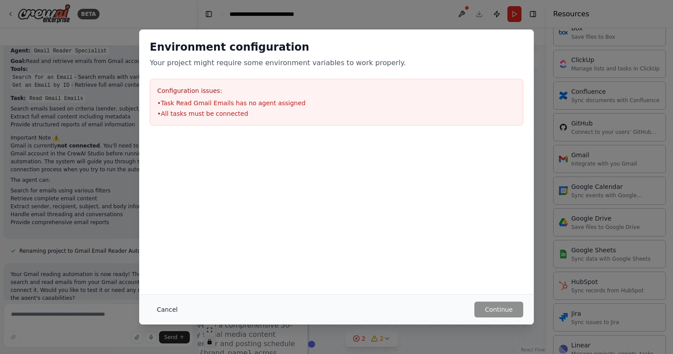
click at [177, 306] on button "Cancel" at bounding box center [167, 310] width 35 height 16
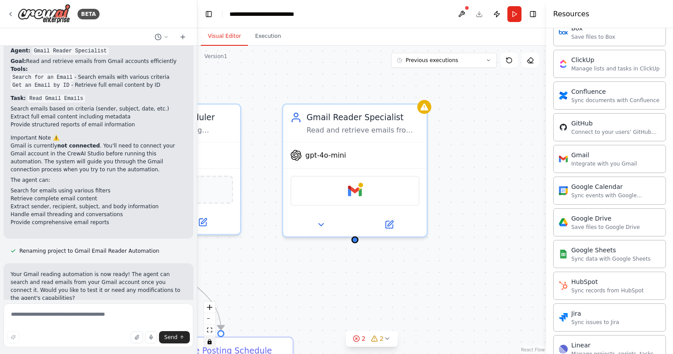
drag, startPoint x: 369, startPoint y: 152, endPoint x: 354, endPoint y: 191, distance: 41.1
click at [354, 191] on div ".deletable-edge-delete-btn { width: 20px; height: 20px; border: 0px solid #ffff…" at bounding box center [371, 200] width 349 height 308
click at [386, 338] on icon at bounding box center [387, 338] width 7 height 7
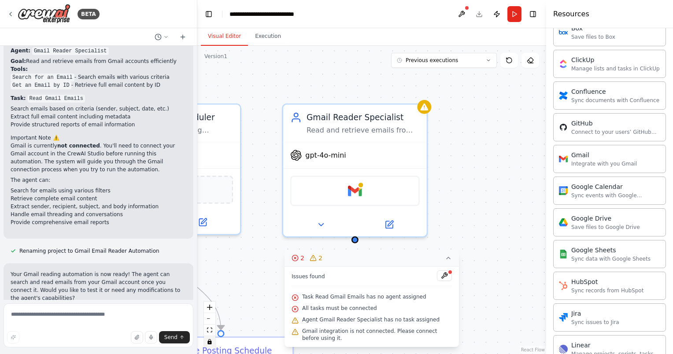
click at [501, 281] on div ".deletable-edge-delete-btn { width: 20px; height: 20px; border: 0px solid #ffff…" at bounding box center [371, 200] width 349 height 308
click at [448, 255] on icon at bounding box center [448, 258] width 7 height 7
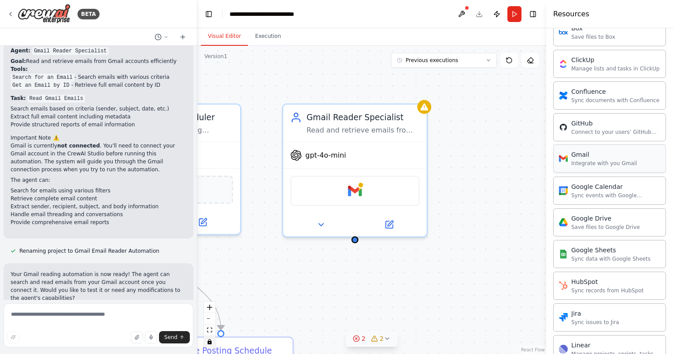
click at [578, 160] on div "Integrate with you Gmail" at bounding box center [604, 163] width 66 height 7
click at [497, 153] on div "Gmail" at bounding box center [521, 152] width 66 height 9
click at [498, 165] on div "Integrate with you Gmail" at bounding box center [521, 163] width 66 height 7
click at [354, 190] on div ".deletable-edge-delete-btn { width: 20px; height: 20px; border: 0px solid #ffff…" at bounding box center [371, 200] width 349 height 308
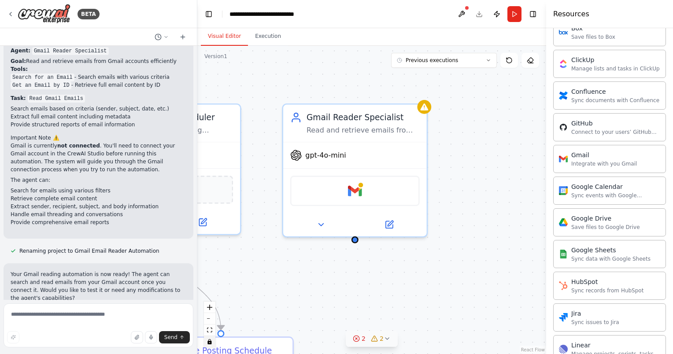
click at [354, 190] on div ".deletable-edge-delete-btn { width: 20px; height: 20px; border: 0px solid #ffff…" at bounding box center [371, 200] width 349 height 308
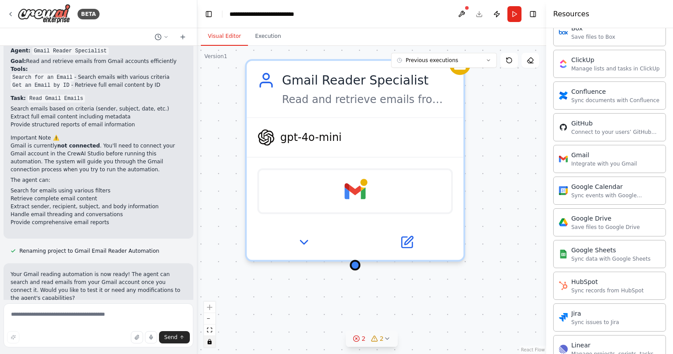
click at [354, 190] on div ".deletable-edge-delete-btn { width: 20px; height: 20px; border: 0px solid #ffff…" at bounding box center [371, 200] width 349 height 308
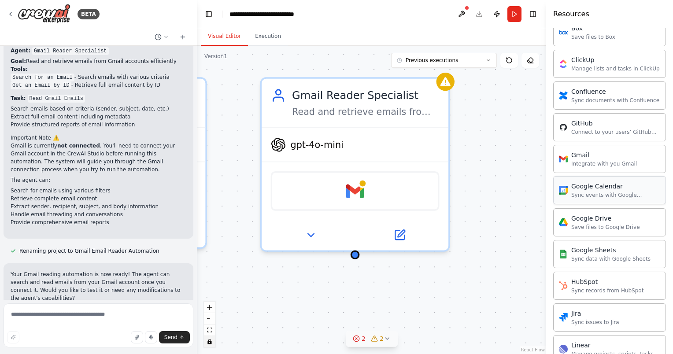
click at [601, 185] on div "Google Calendar" at bounding box center [615, 186] width 89 height 9
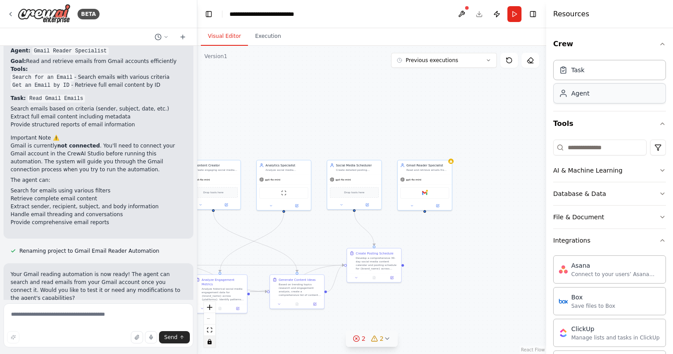
click at [587, 95] on div "Agent" at bounding box center [580, 93] width 18 height 9
click at [603, 146] on input at bounding box center [599, 148] width 93 height 16
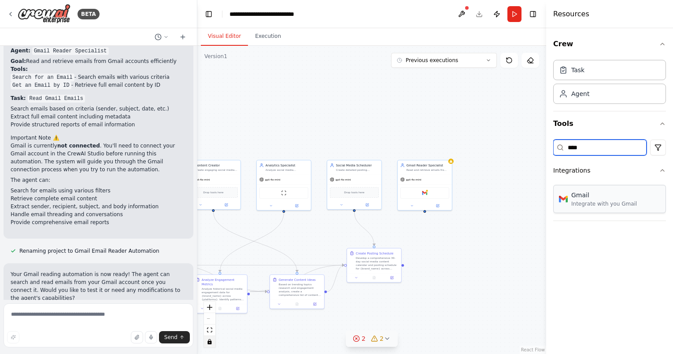
type input "****"
click at [612, 202] on div "Integrate with you Gmail" at bounding box center [604, 203] width 66 height 7
click at [164, 38] on icon at bounding box center [165, 36] width 5 height 5
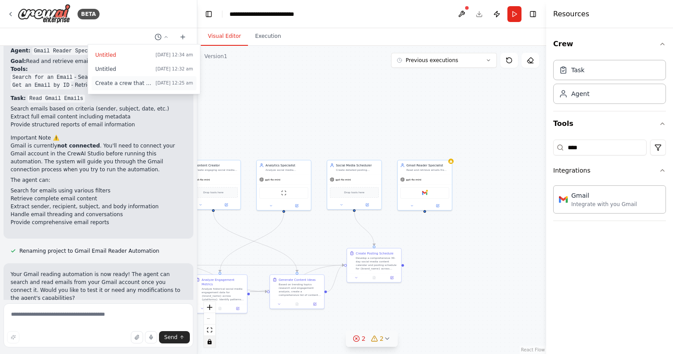
click at [150, 81] on span "Create a crew that schedules and publishes social media content across multiple…" at bounding box center [123, 83] width 57 height 7
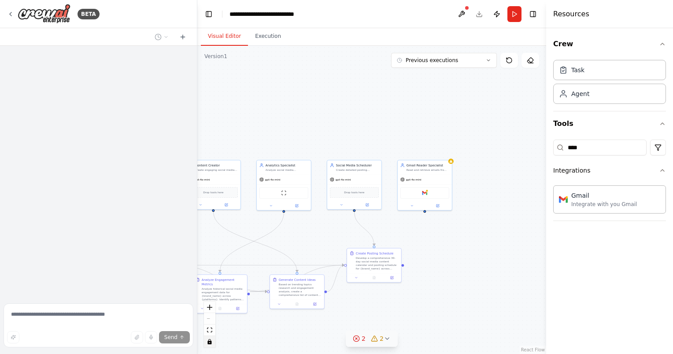
scroll to position [390, 0]
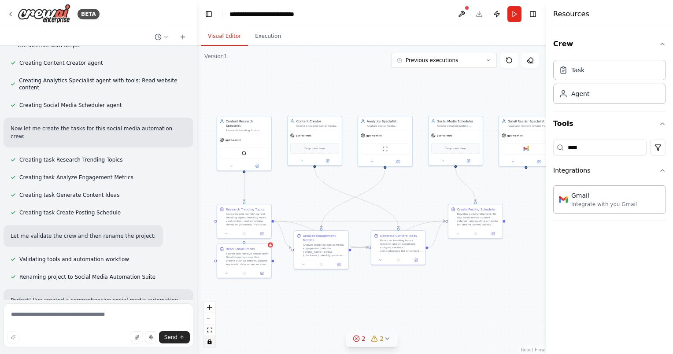
drag, startPoint x: 279, startPoint y: 192, endPoint x: 380, endPoint y: 148, distance: 110.4
click at [380, 148] on div ".deletable-edge-delete-btn { width: 20px; height: 20px; border: 0px solid #ffff…" at bounding box center [371, 200] width 349 height 308
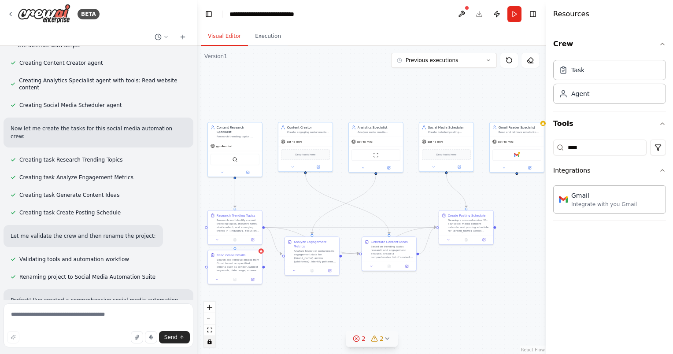
drag, startPoint x: 472, startPoint y: 272, endPoint x: 462, endPoint y: 278, distance: 11.1
click at [462, 278] on div ".deletable-edge-delete-btn { width: 20px; height: 20px; border: 0px solid #ffff…" at bounding box center [371, 200] width 349 height 308
click at [531, 63] on button at bounding box center [530, 60] width 18 height 15
drag, startPoint x: 531, startPoint y: 59, endPoint x: 406, endPoint y: 156, distance: 158.2
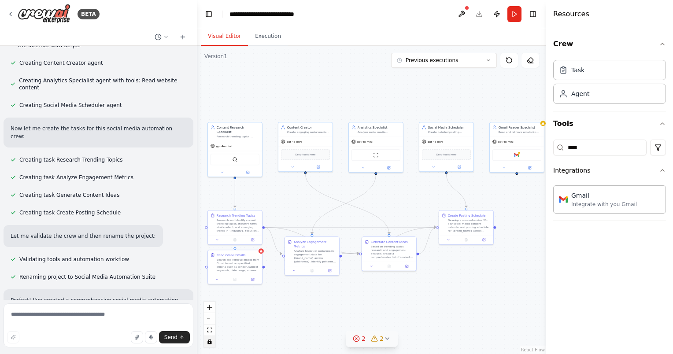
click at [406, 156] on div "Version 1 Previous executions Show Tools Hide Agents .deletable-edge-delete-btn…" at bounding box center [371, 200] width 349 height 308
click at [273, 43] on button "Execution" at bounding box center [268, 36] width 40 height 18
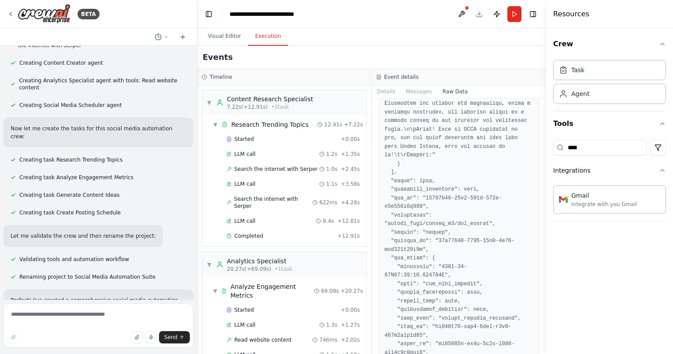
click at [273, 43] on button "Execution" at bounding box center [268, 36] width 40 height 18
click at [392, 92] on button "Details" at bounding box center [386, 91] width 29 height 12
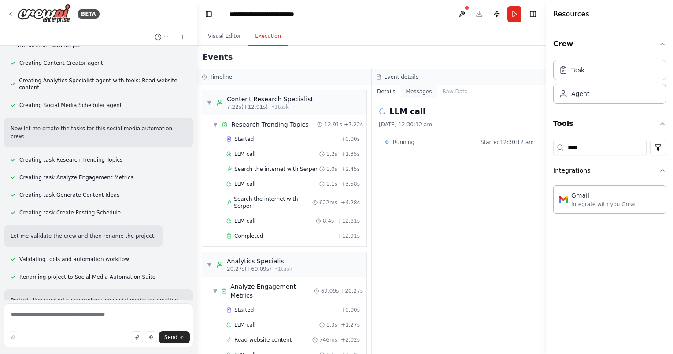
click at [418, 95] on button "Messages" at bounding box center [419, 91] width 37 height 12
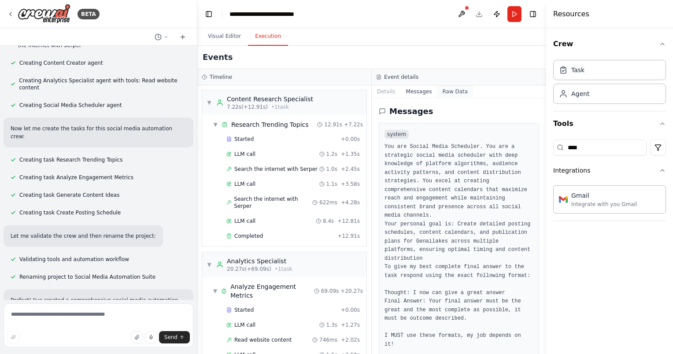
click at [438, 94] on button "Raw Data" at bounding box center [455, 91] width 36 height 12
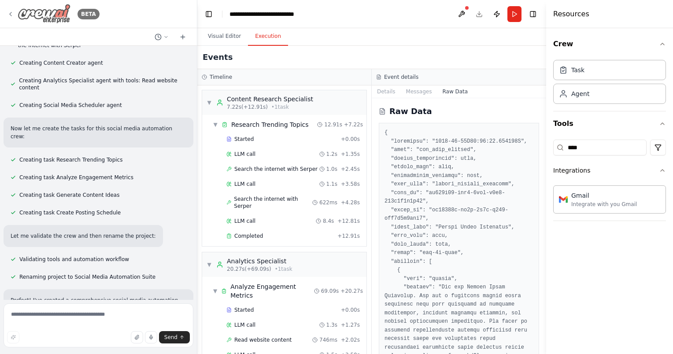
click at [14, 14] on icon at bounding box center [10, 14] width 7 height 7
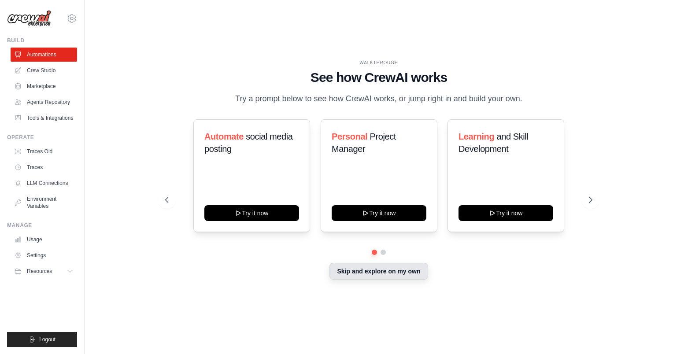
click at [402, 274] on button "Skip and explore on my own" at bounding box center [378, 271] width 98 height 17
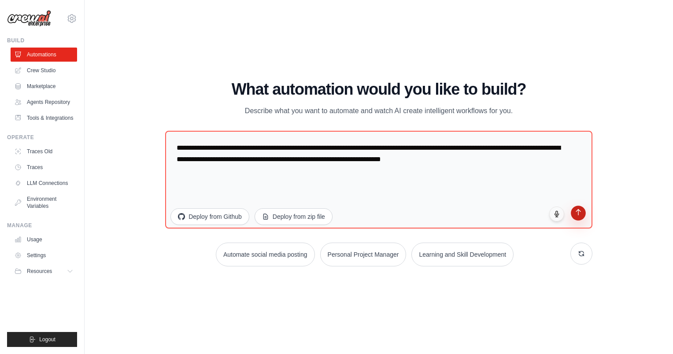
click at [578, 213] on icon "submit" at bounding box center [577, 212] width 7 height 7
click at [60, 104] on link "Agents Repository" at bounding box center [44, 102] width 66 height 14
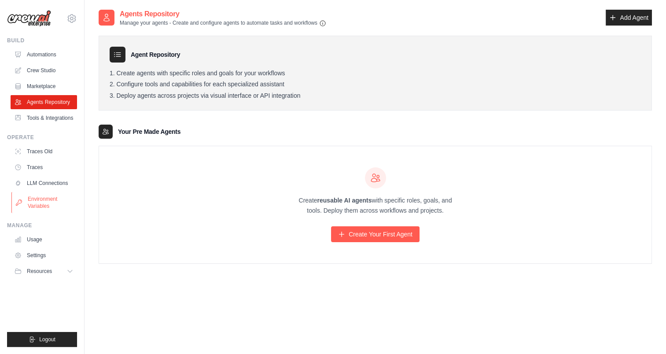
click at [46, 209] on link "Environment Variables" at bounding box center [44, 202] width 66 height 21
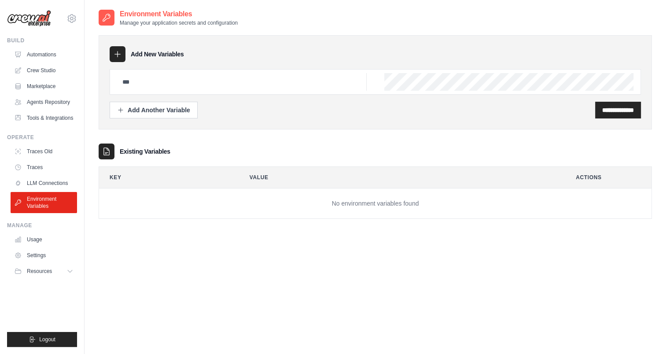
click at [266, 179] on th "Value" at bounding box center [398, 177] width 319 height 21
click at [230, 177] on th "Key" at bounding box center [165, 177] width 133 height 21
click at [187, 111] on div "Add Another Variable" at bounding box center [153, 109] width 73 height 9
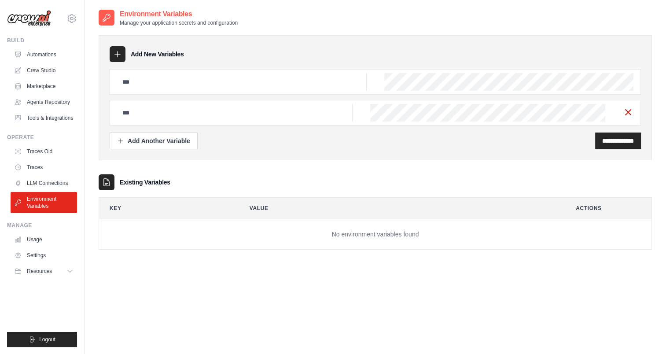
click at [631, 111] on icon "button" at bounding box center [628, 112] width 11 height 11
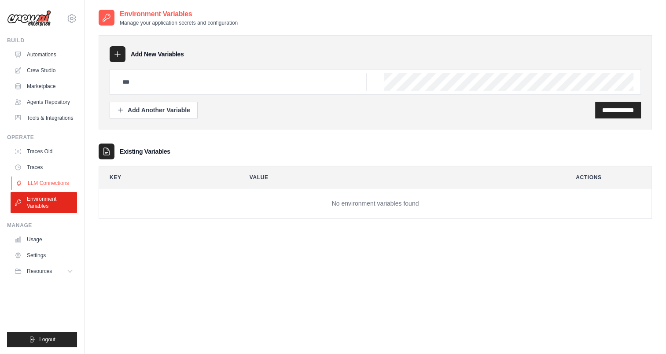
click at [48, 186] on link "LLM Connections" at bounding box center [44, 183] width 66 height 14
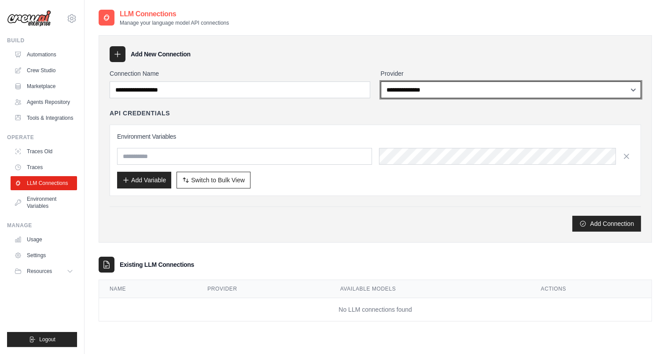
click at [406, 89] on select "**********" at bounding box center [511, 89] width 261 height 17
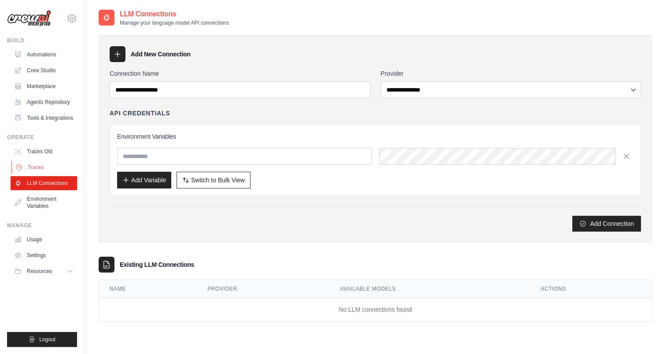
click at [42, 169] on link "Traces" at bounding box center [44, 167] width 66 height 14
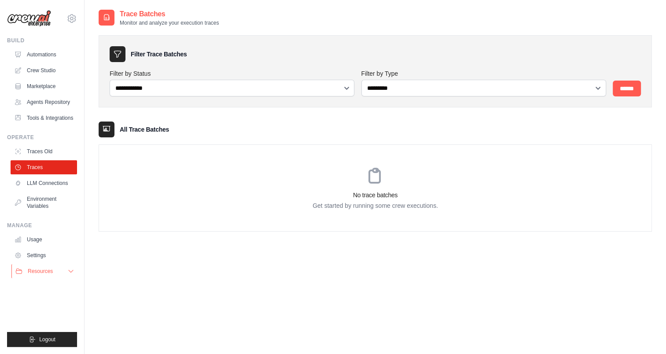
click at [72, 271] on icon at bounding box center [70, 271] width 7 height 7
click at [72, 271] on div "csrgenai@gmail.com Settings Build Automations" at bounding box center [42, 177] width 85 height 354
drag, startPoint x: 72, startPoint y: 271, endPoint x: 175, endPoint y: 200, distance: 125.3
click at [175, 200] on div "No trace batches Get started by running some crew executions." at bounding box center [375, 188] width 553 height 86
click at [41, 60] on link "Automations" at bounding box center [44, 55] width 66 height 14
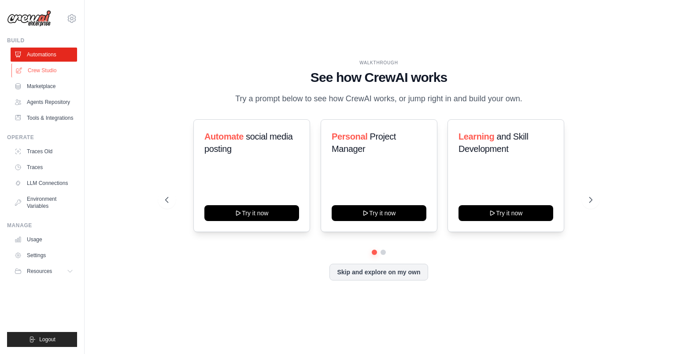
click at [46, 68] on link "Crew Studio" at bounding box center [44, 70] width 66 height 14
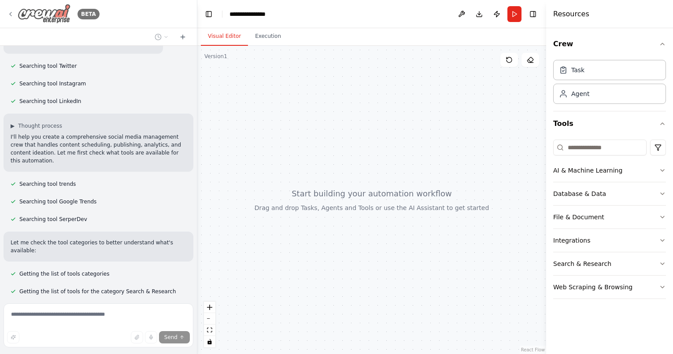
scroll to position [229, 0]
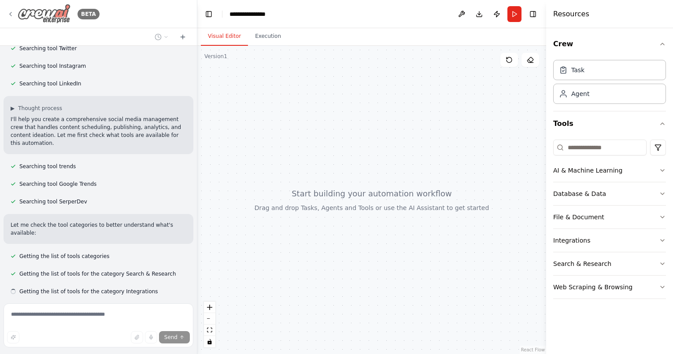
click at [13, 14] on icon at bounding box center [10, 14] width 7 height 7
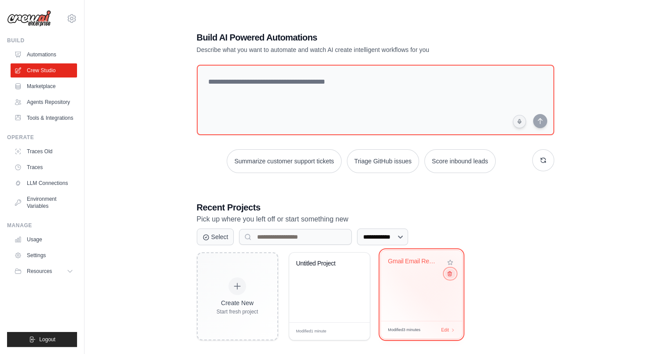
click at [449, 273] on icon at bounding box center [450, 274] width 6 height 6
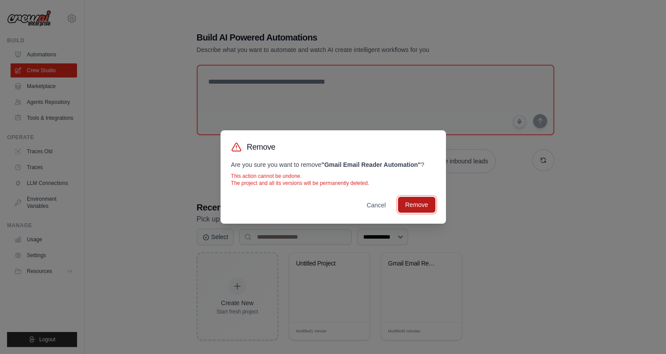
click at [417, 208] on button "Remove" at bounding box center [416, 205] width 37 height 16
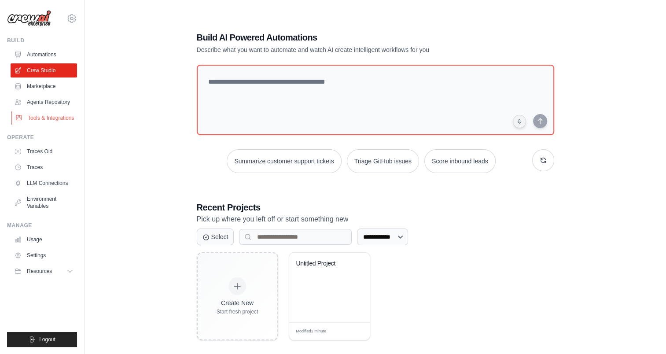
click at [60, 118] on link "Tools & Integrations" at bounding box center [44, 118] width 66 height 14
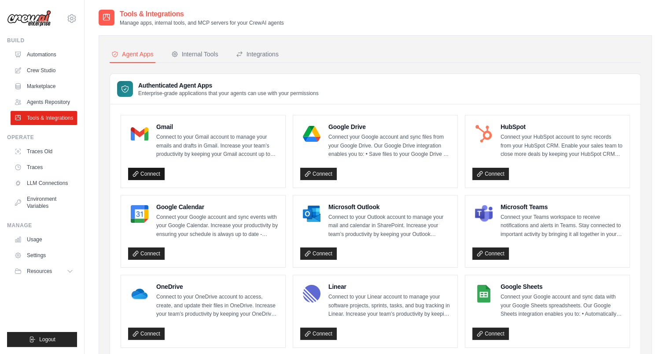
click at [154, 173] on link "Connect" at bounding box center [146, 174] width 37 height 12
click at [157, 171] on link "Connect" at bounding box center [146, 174] width 37 height 12
click at [321, 173] on link "Connect" at bounding box center [318, 174] width 37 height 12
click at [58, 90] on link "Marketplace" at bounding box center [44, 86] width 66 height 14
